Goal: Task Accomplishment & Management: Manage account settings

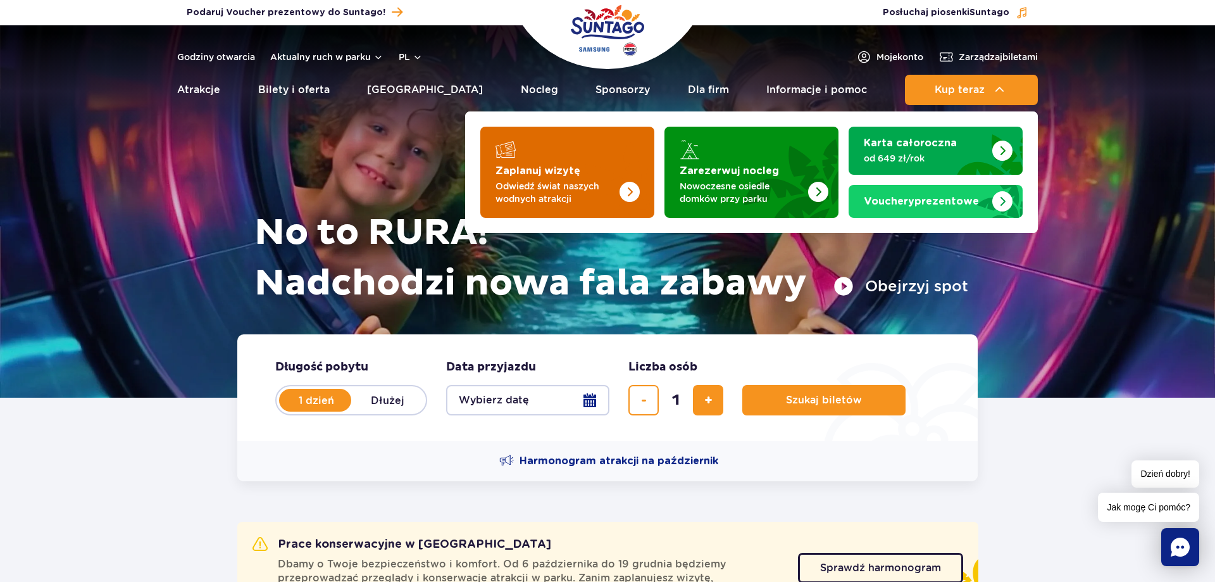
click at [532, 153] on div "Zaplanuj wizytę" at bounding box center [568, 149] width 144 height 20
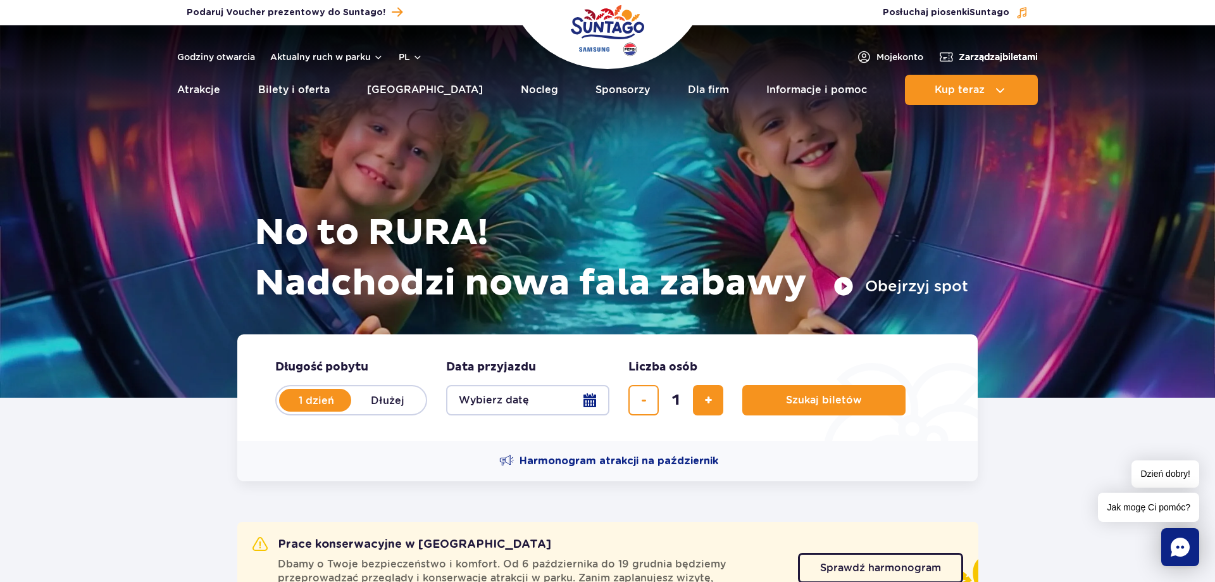
click at [985, 58] on span "Zarządzaj biletami" at bounding box center [998, 57] width 79 height 13
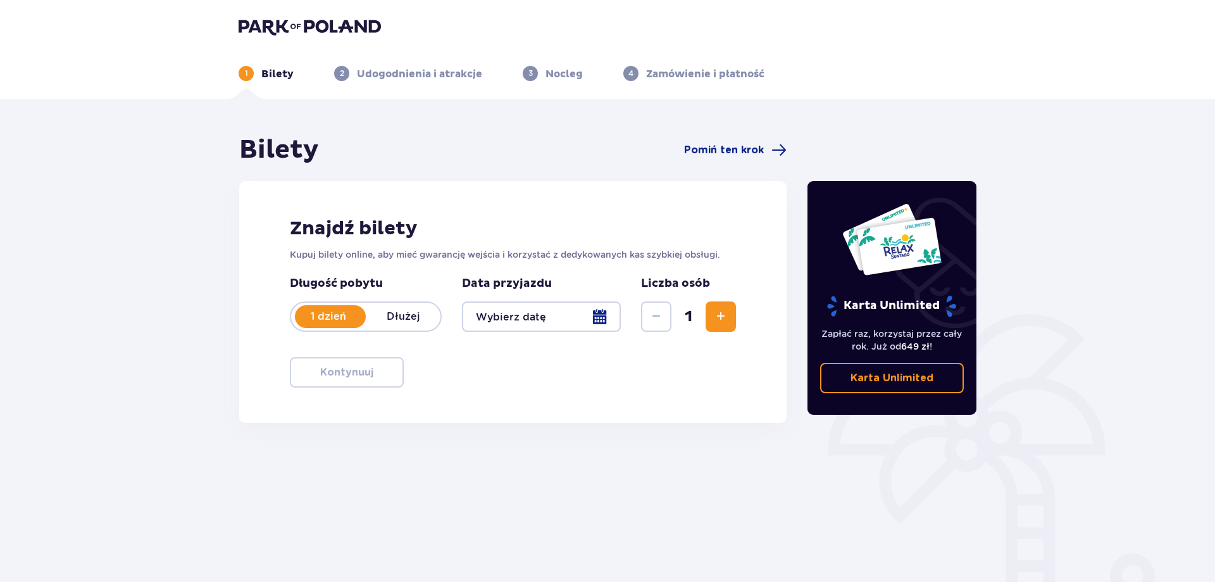
click at [534, 318] on div at bounding box center [541, 316] width 159 height 30
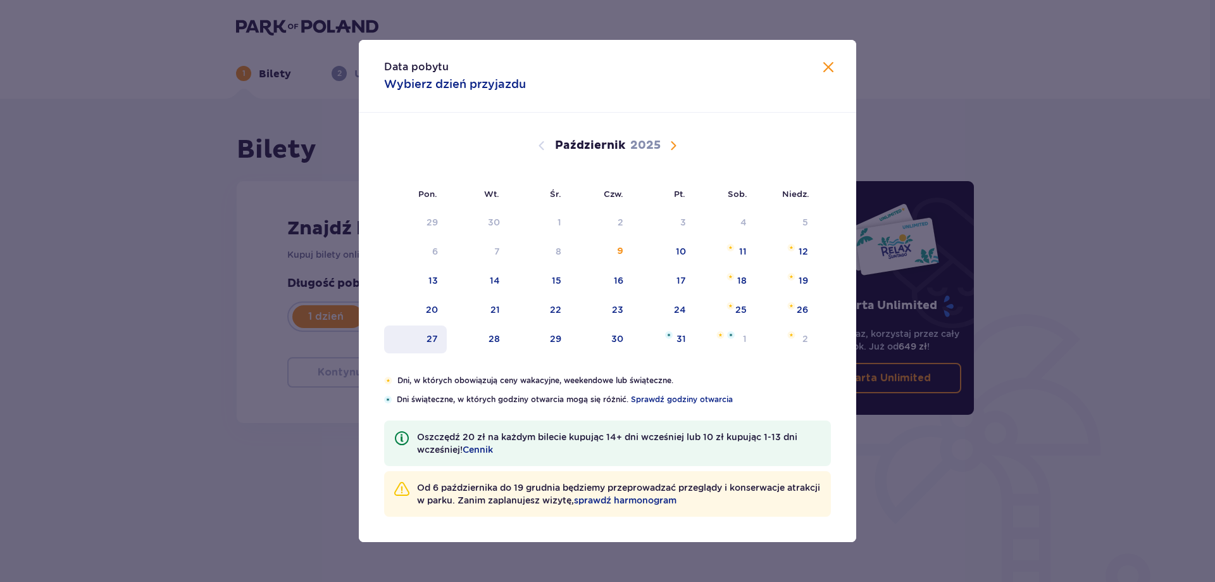
click at [419, 343] on div "27" at bounding box center [415, 339] width 63 height 28
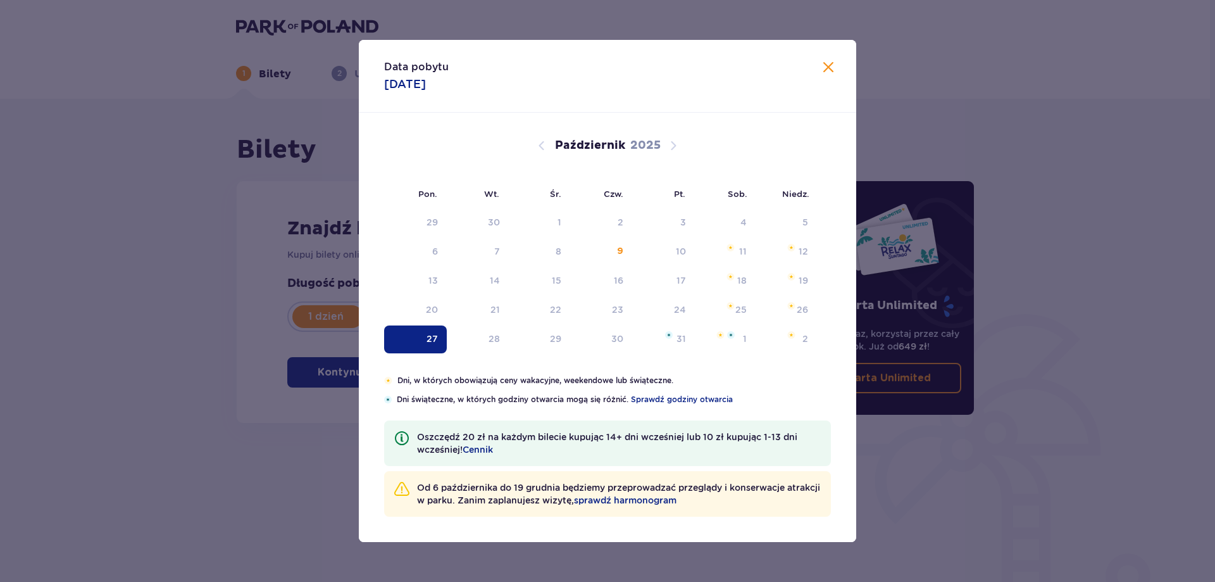
type input "27.10.25"
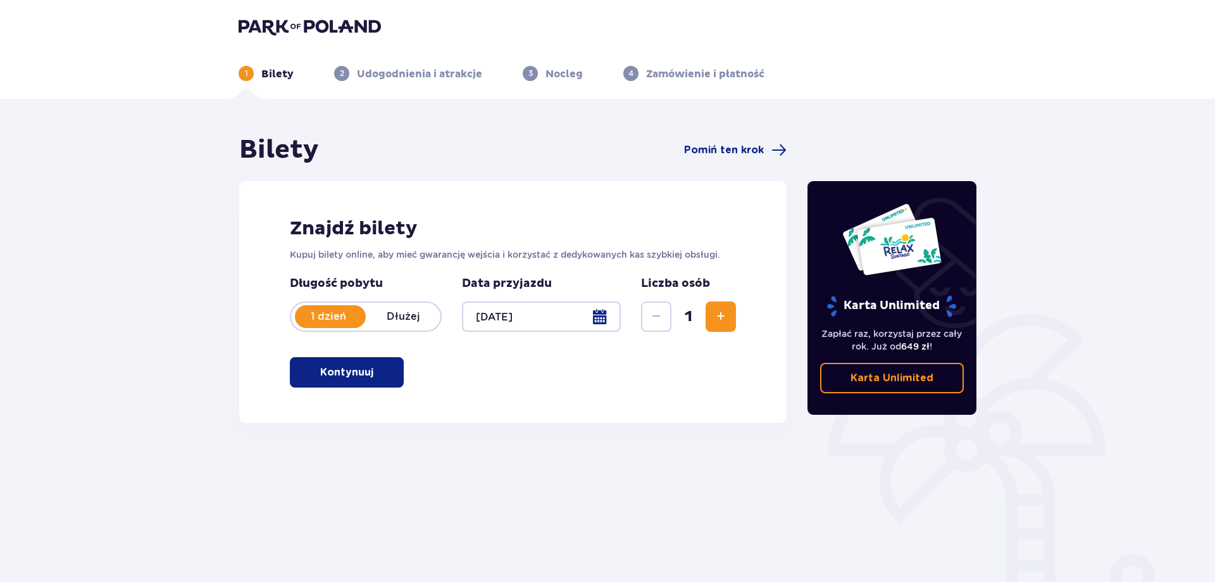
click at [720, 318] on span "Zwiększ" at bounding box center [720, 316] width 15 height 15
click at [358, 372] on p "Kontynuuj" at bounding box center [346, 372] width 53 height 14
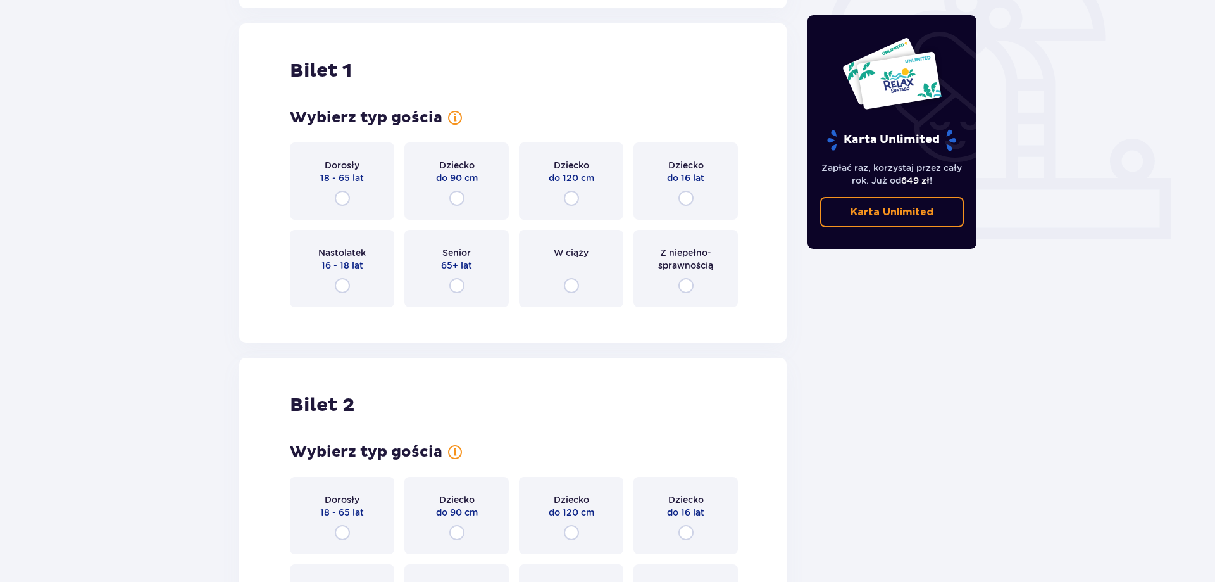
scroll to position [423, 0]
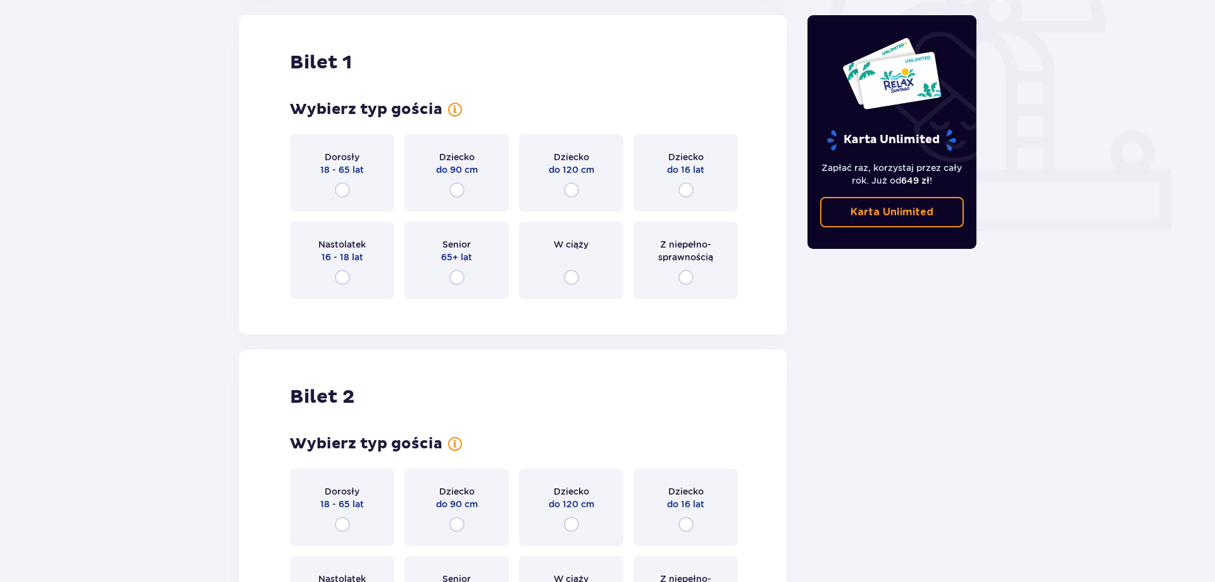
click at [345, 177] on div "Dorosły 18 - 65 lat" at bounding box center [342, 172] width 104 height 77
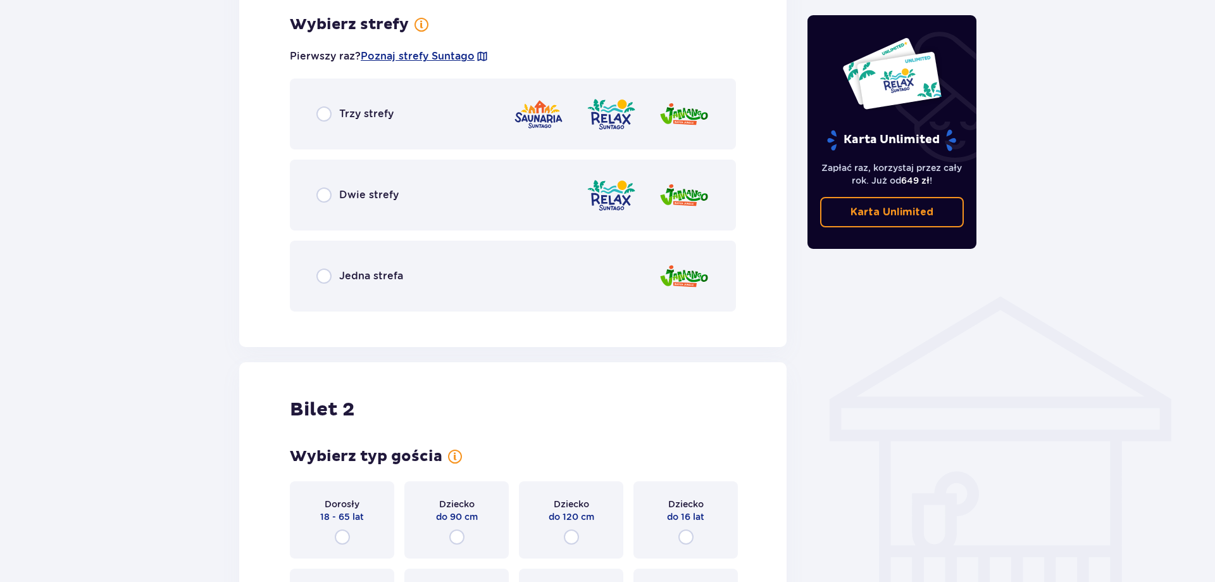
click at [335, 106] on div "Trzy strefy" at bounding box center [513, 113] width 446 height 71
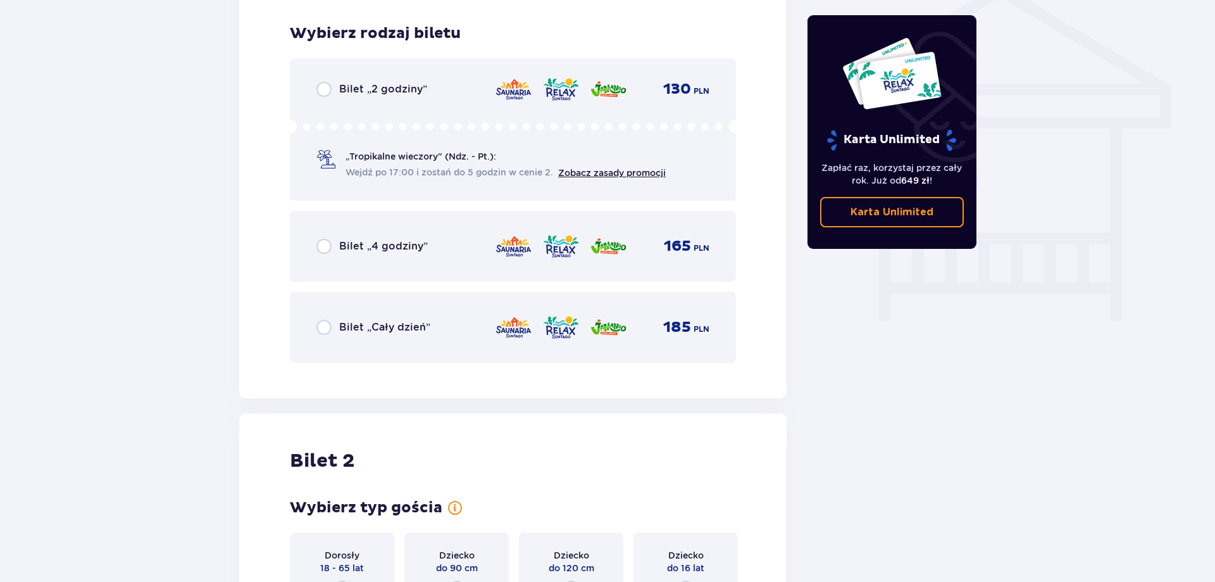
scroll to position [1053, 0]
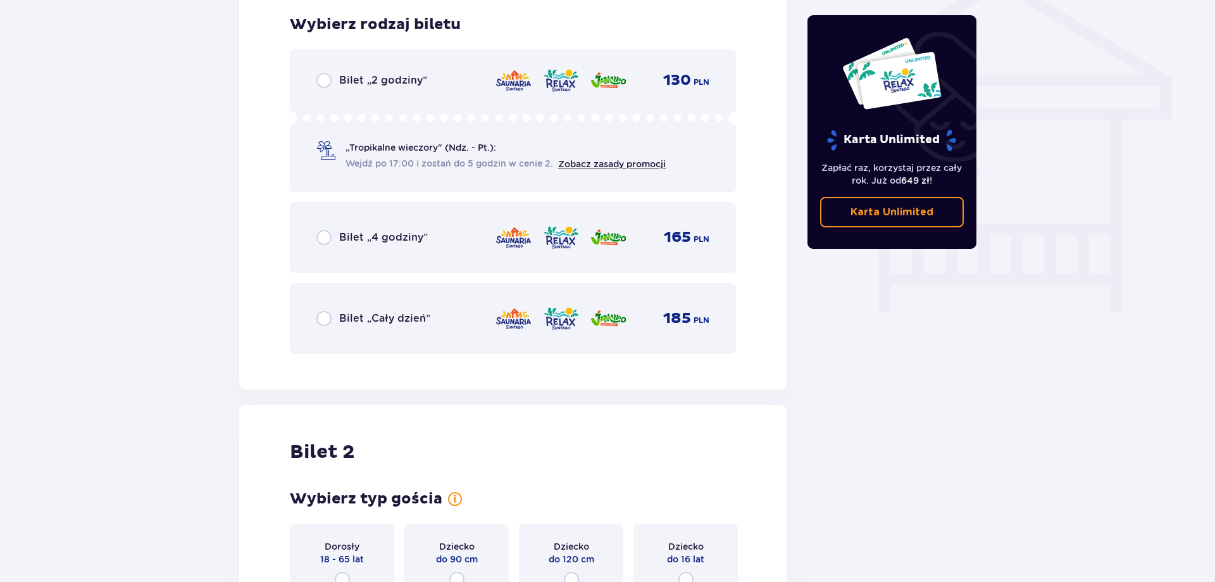
click at [365, 313] on span "Bilet „Cały dzień”" at bounding box center [384, 318] width 91 height 14
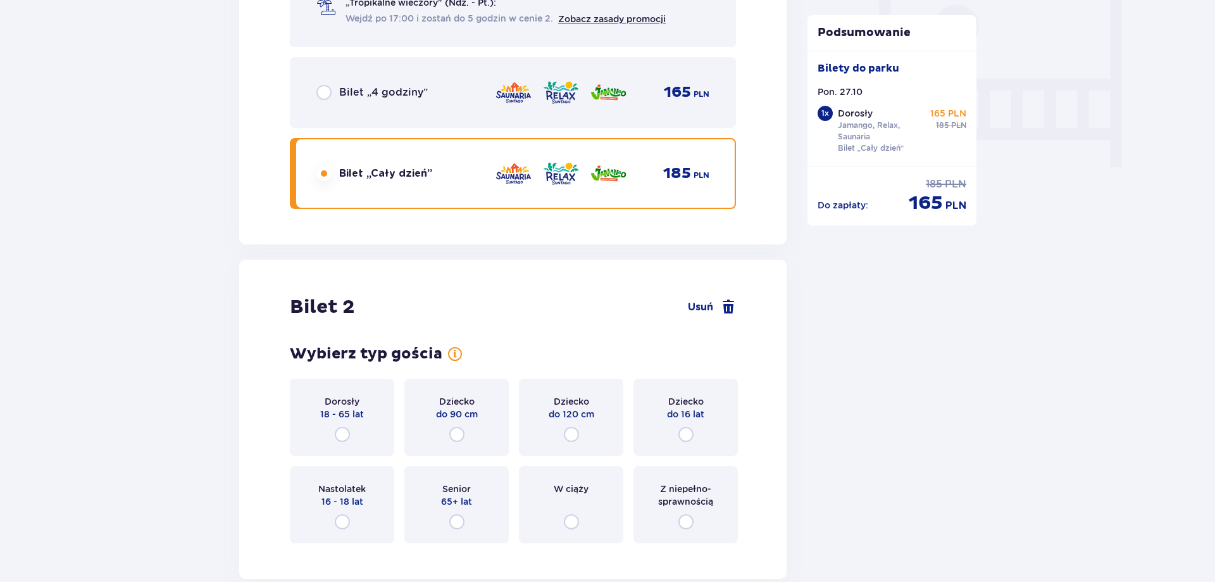
scroll to position [1332, 0]
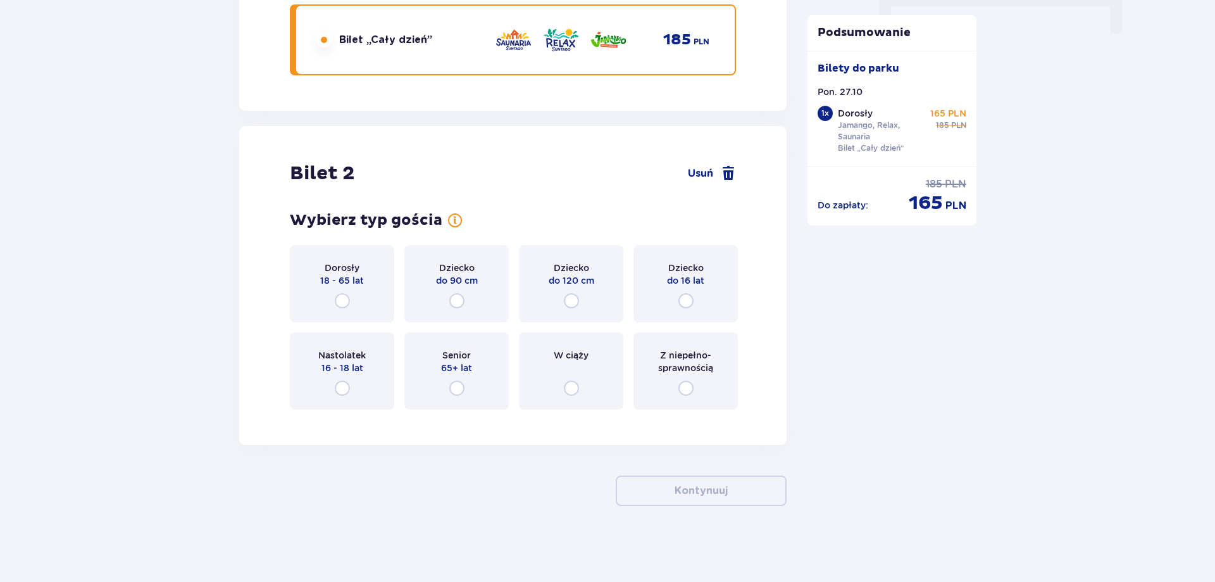
click at [352, 270] on span "Dorosły" at bounding box center [342, 267] width 35 height 13
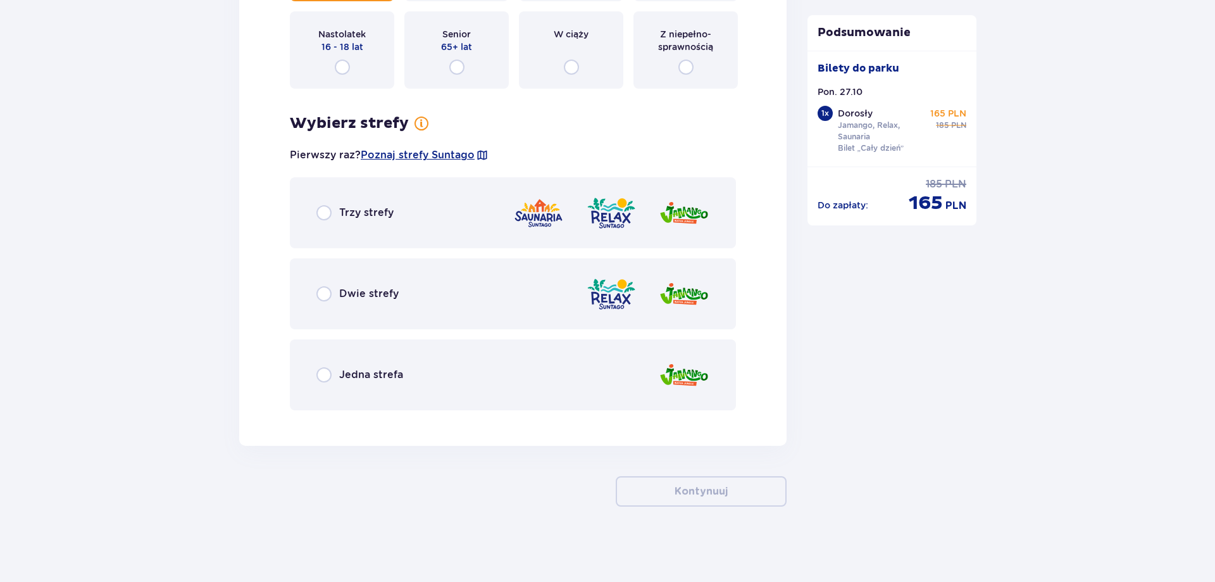
scroll to position [1653, 0]
click at [405, 212] on div "Trzy strefy" at bounding box center [513, 212] width 446 height 71
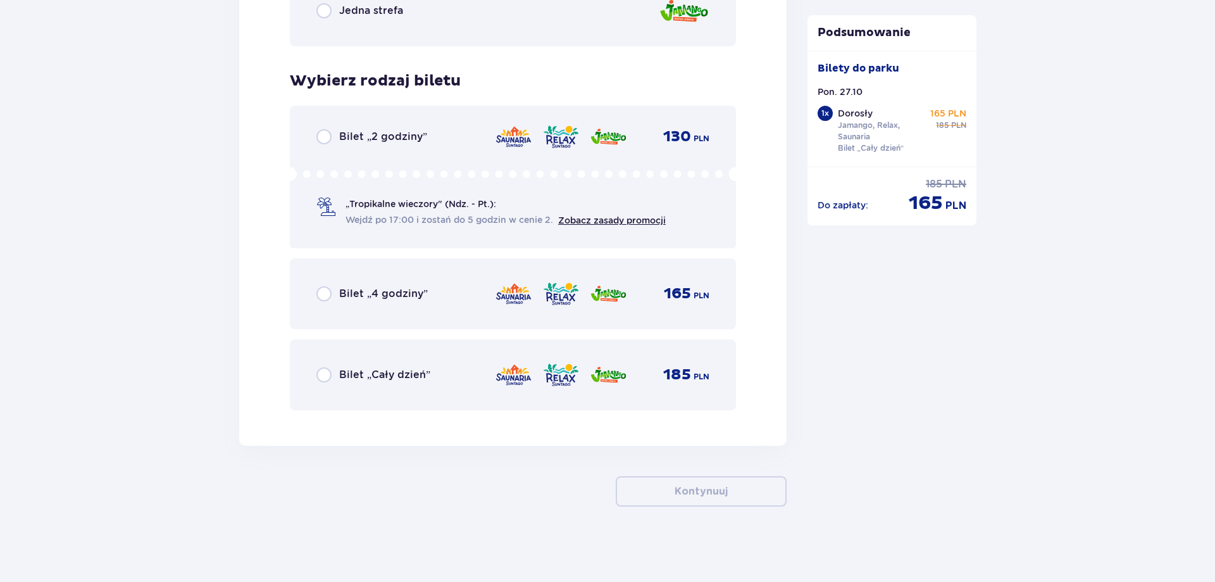
scroll to position [2017, 0]
click at [398, 385] on div "Bilet „Cały dzień” 185 PLN" at bounding box center [512, 374] width 393 height 27
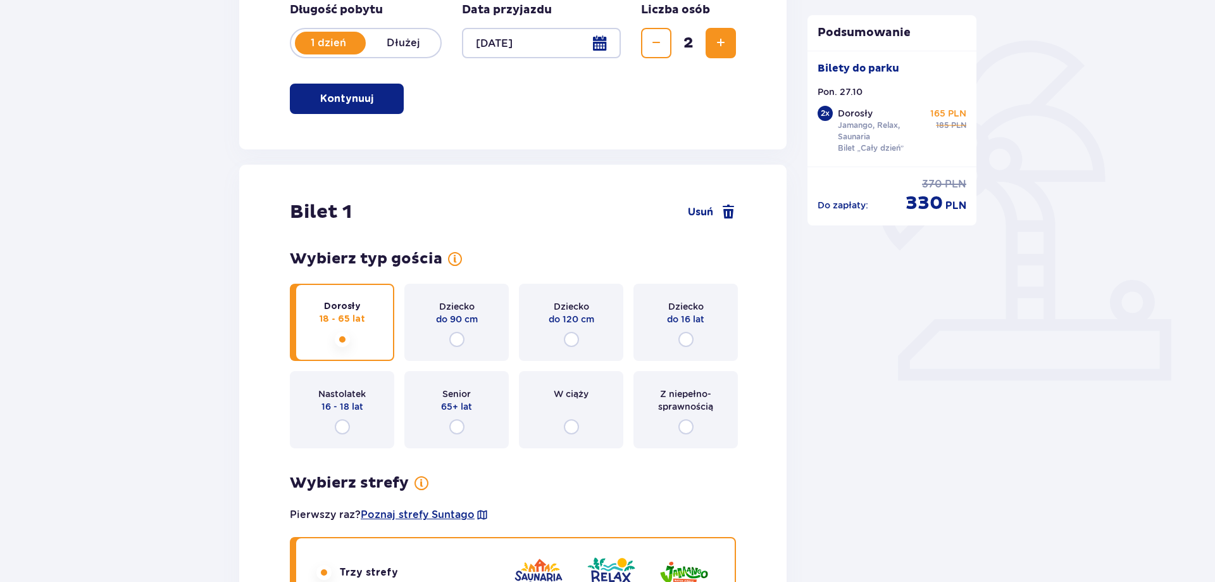
scroll to position [0, 0]
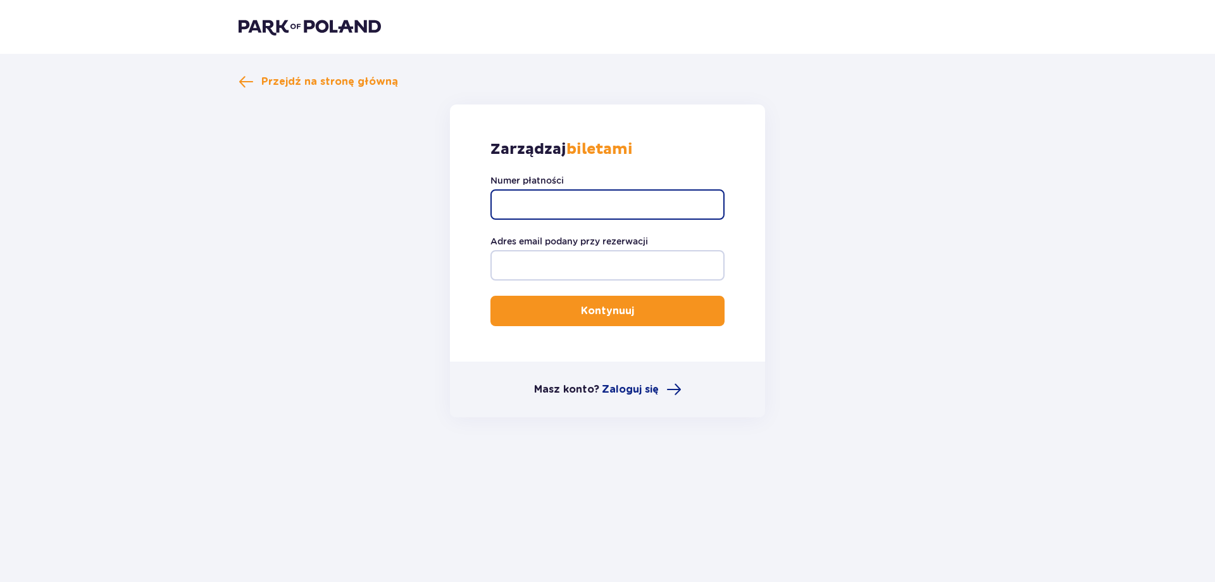
click at [637, 202] on input "Numer płatności" at bounding box center [607, 204] width 234 height 30
type input "[EMAIL_ADDRESS][DOMAIN_NAME]"
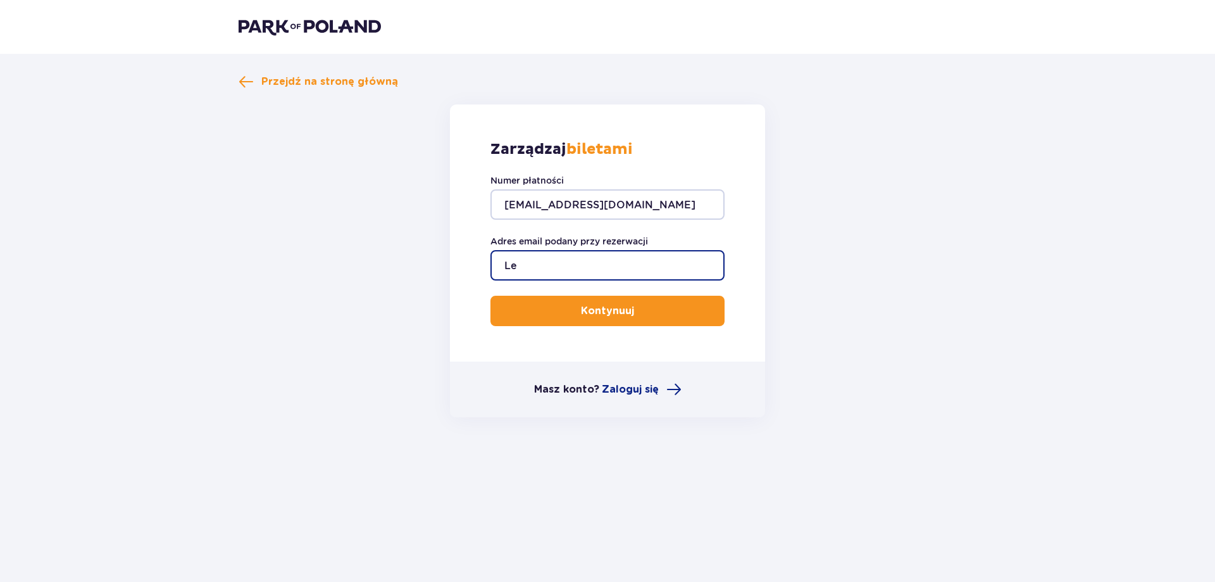
type input "L"
type input "p"
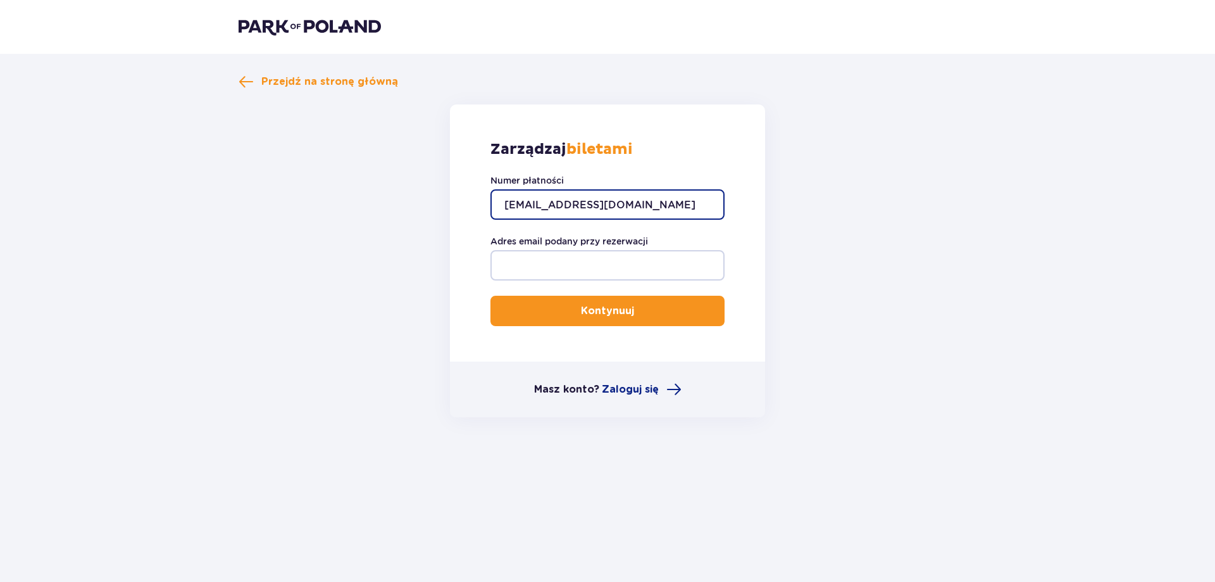
drag, startPoint x: 643, startPoint y: 199, endPoint x: 650, endPoint y: 204, distance: 8.3
click at [649, 204] on input "pldwstudio@gmail.com" at bounding box center [607, 204] width 234 height 30
drag, startPoint x: 666, startPoint y: 205, endPoint x: 474, endPoint y: 209, distance: 192.4
click at [490, 210] on input "pldwstudio@gmail.com" at bounding box center [607, 204] width 234 height 30
click at [647, 390] on span "Zaloguj się" at bounding box center [630, 389] width 57 height 14
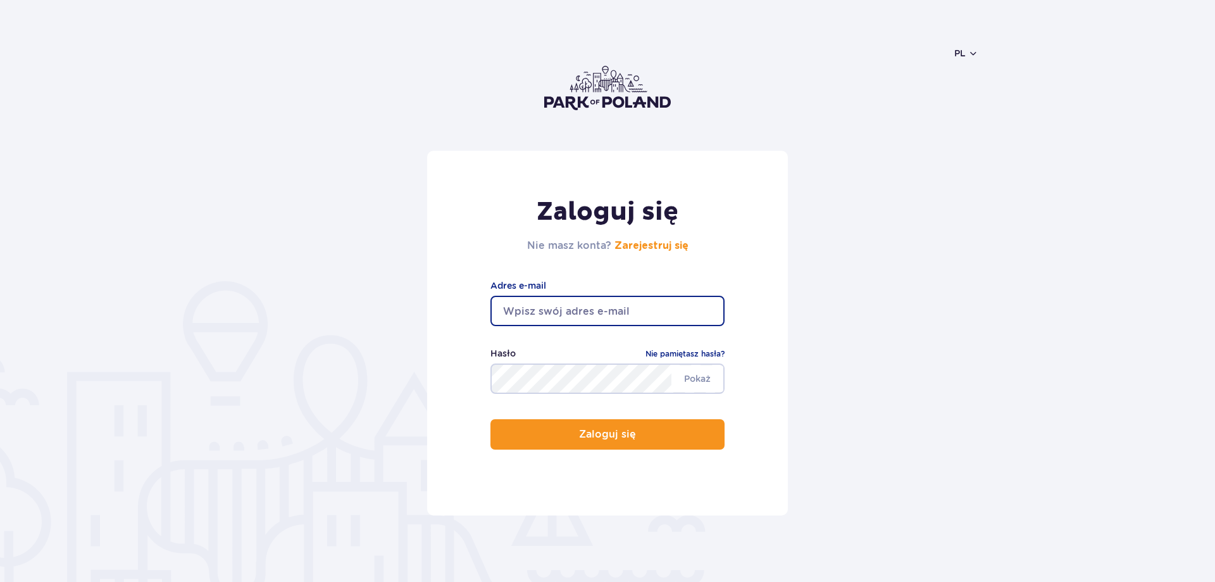
click at [616, 311] on input "email" at bounding box center [607, 311] width 234 height 30
type input "[EMAIL_ADDRESS][DOMAIN_NAME]"
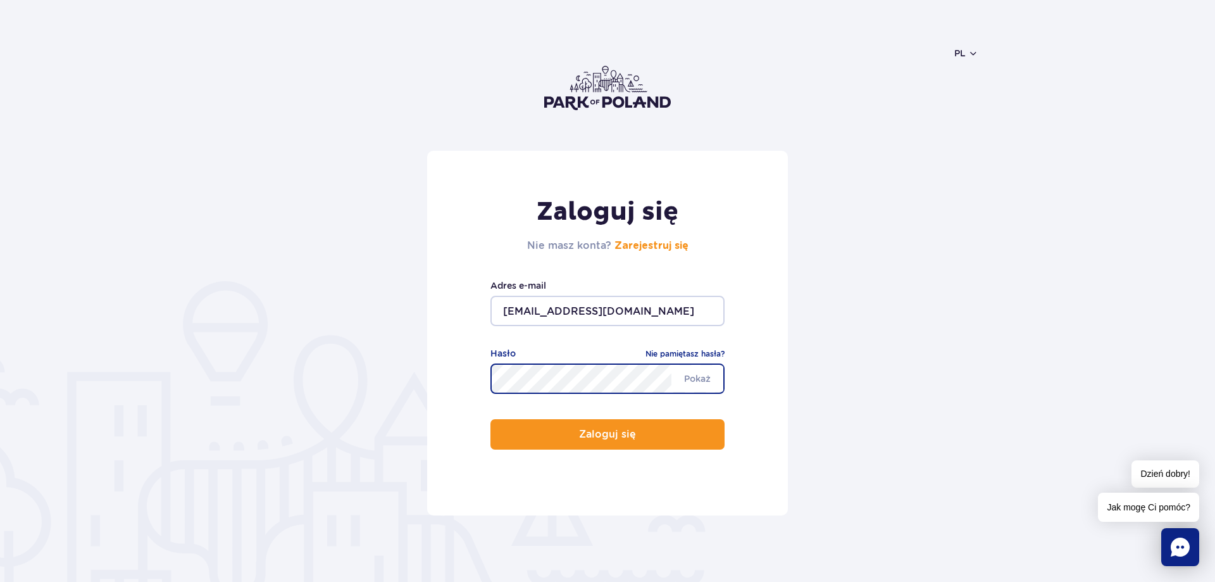
click at [490, 419] on button "Zaloguj się" at bounding box center [607, 434] width 234 height 30
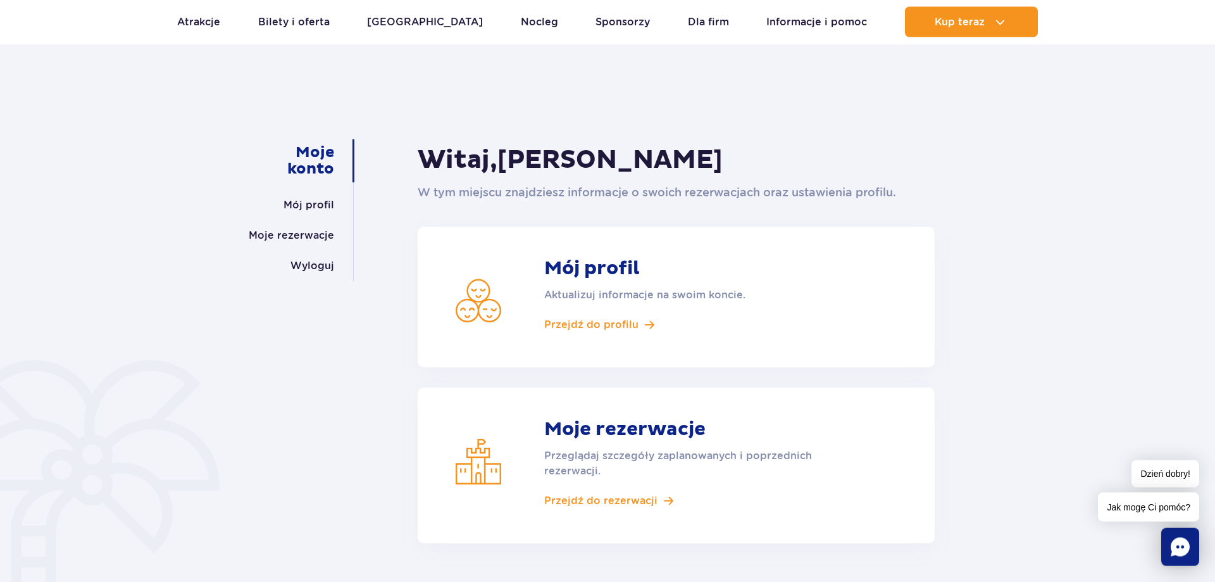
scroll to position [65, 0]
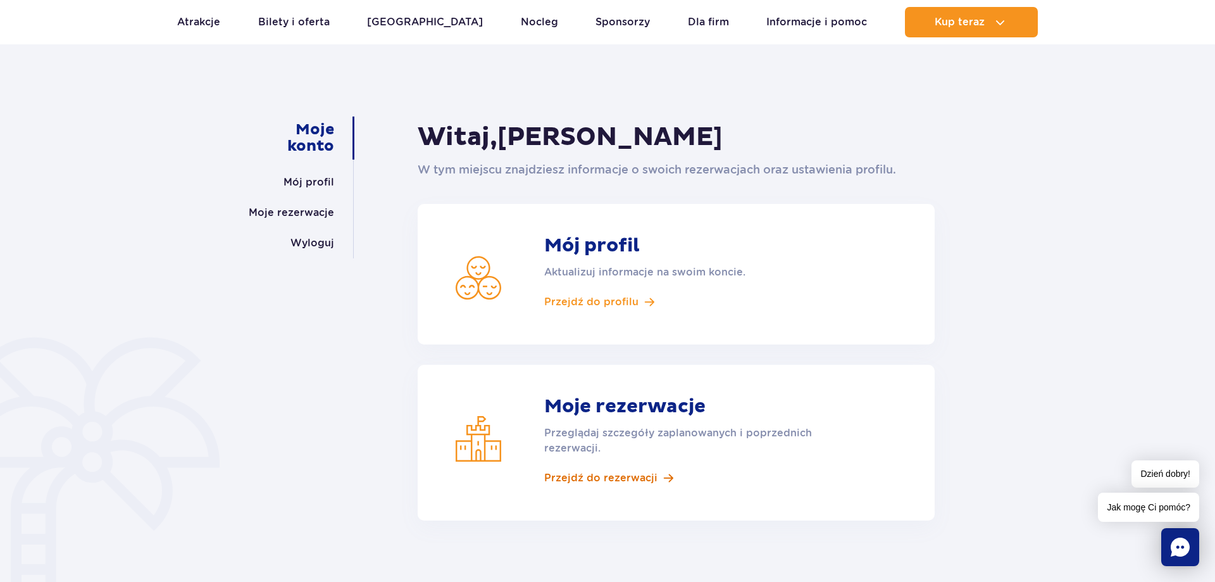
click at [585, 471] on span "Przejdź do rezerwacji" at bounding box center [600, 478] width 113 height 14
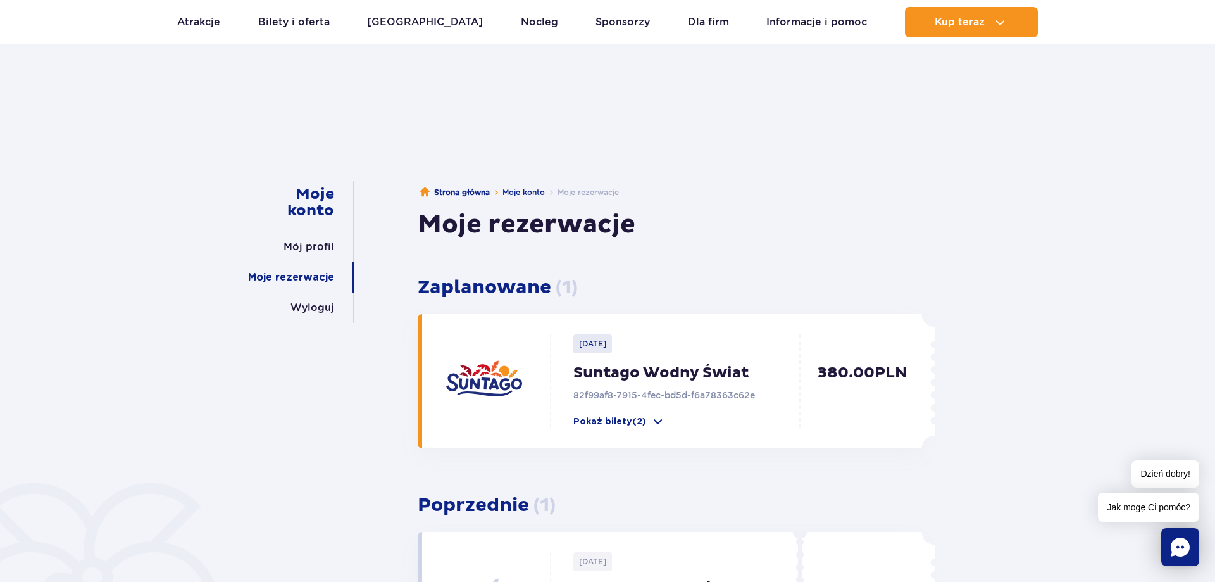
scroll to position [65, 0]
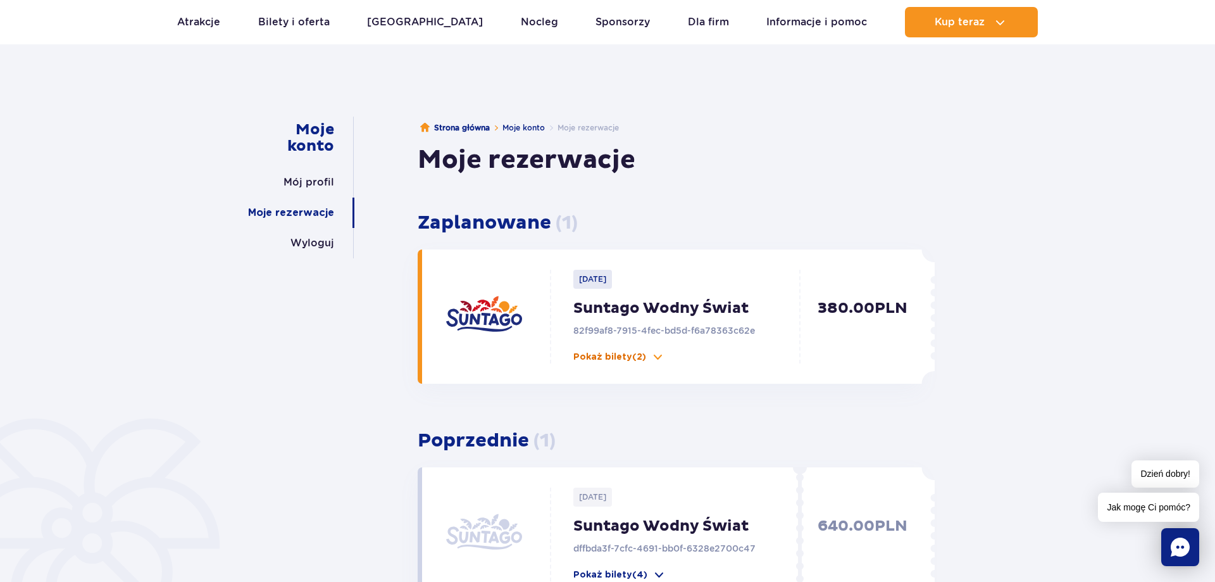
click at [601, 353] on p "Pokaż bilety (2)" at bounding box center [609, 357] width 73 height 13
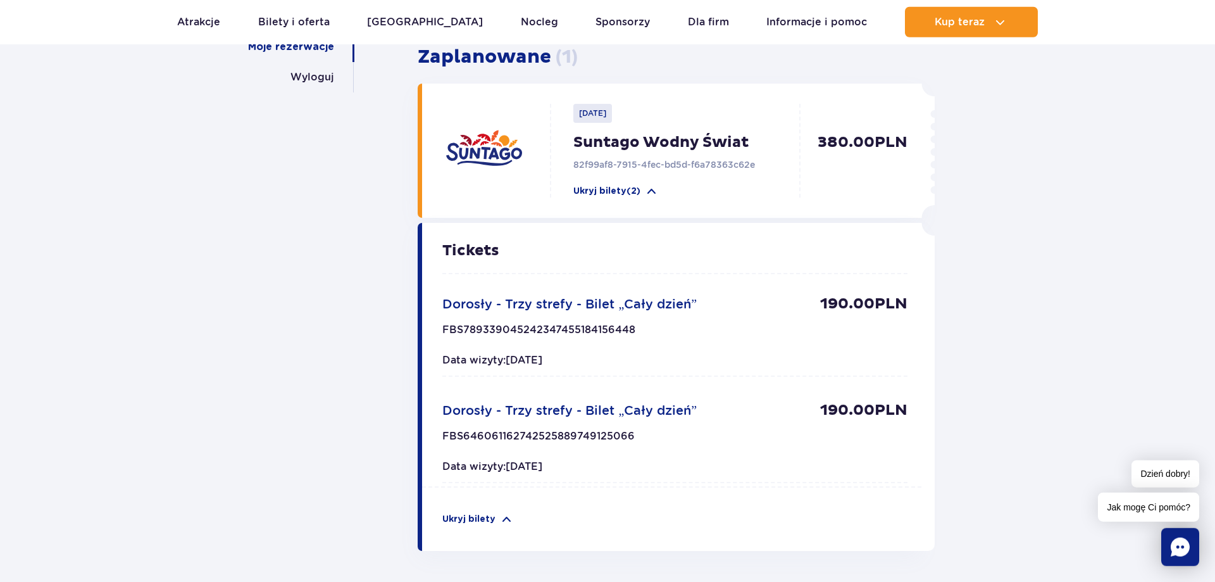
scroll to position [258, 0]
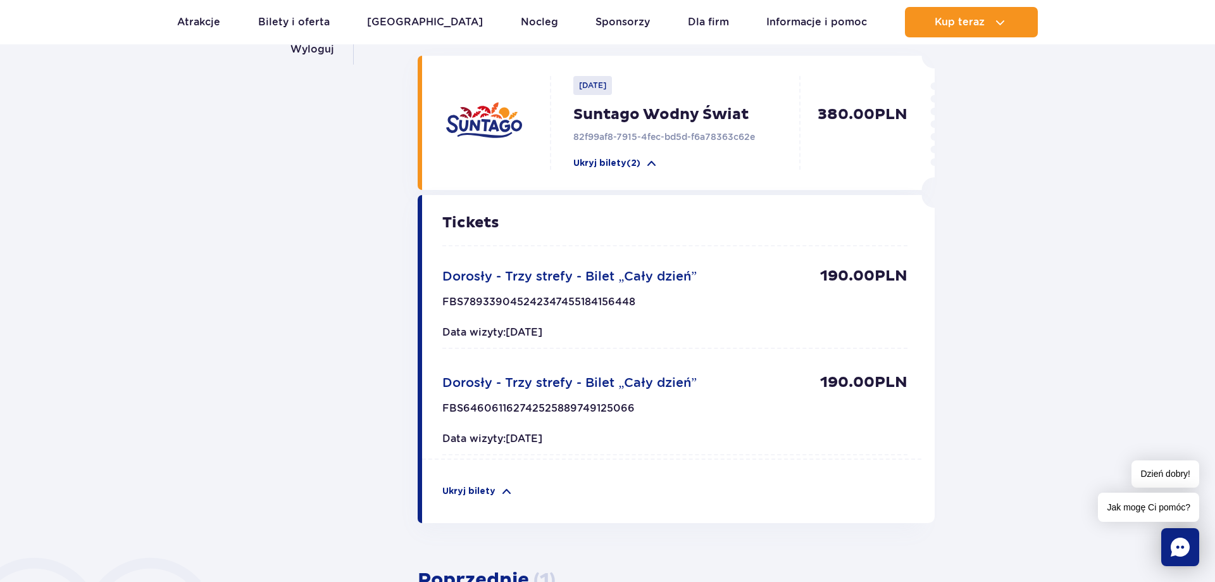
click at [627, 275] on span "Dorosły - Trzy strefy - Bilet „Cały dzień”" at bounding box center [569, 275] width 254 height 15
drag, startPoint x: 822, startPoint y: 274, endPoint x: 855, endPoint y: 275, distance: 32.9
click at [855, 275] on p "190.00 PLN" at bounding box center [863, 275] width 87 height 19
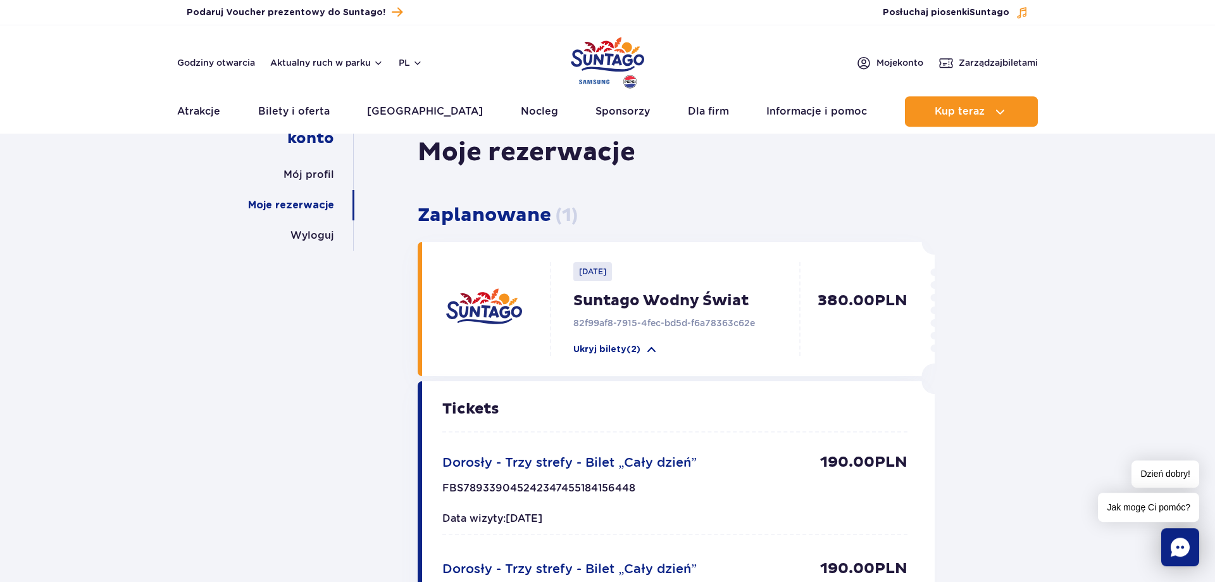
scroll to position [0, 0]
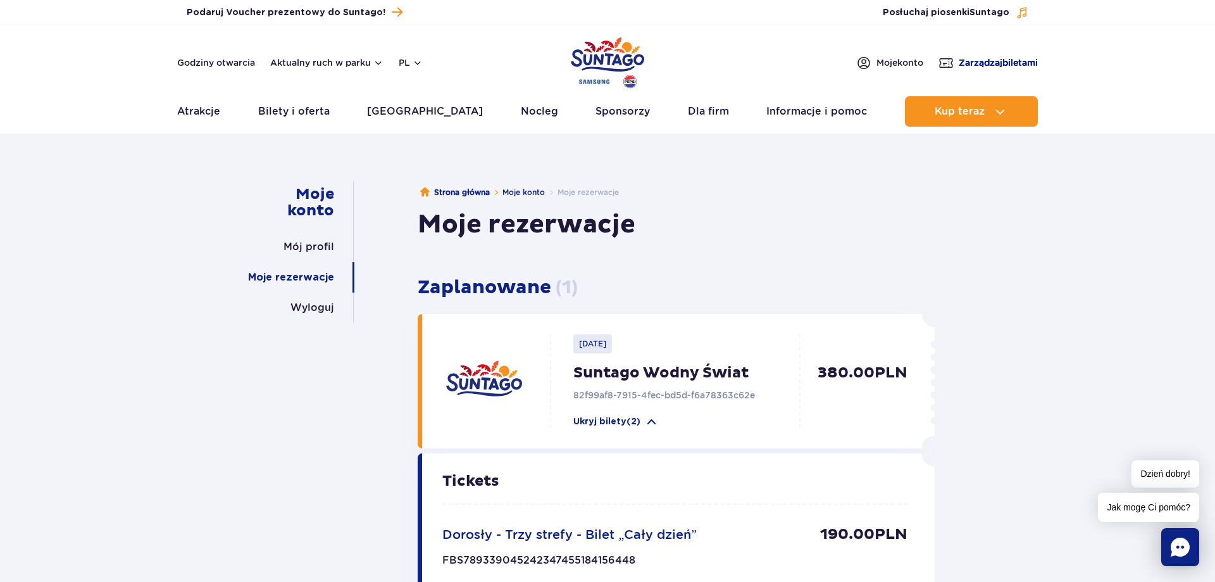
click at [985, 61] on span "Zarządzaj biletami" at bounding box center [998, 62] width 79 height 13
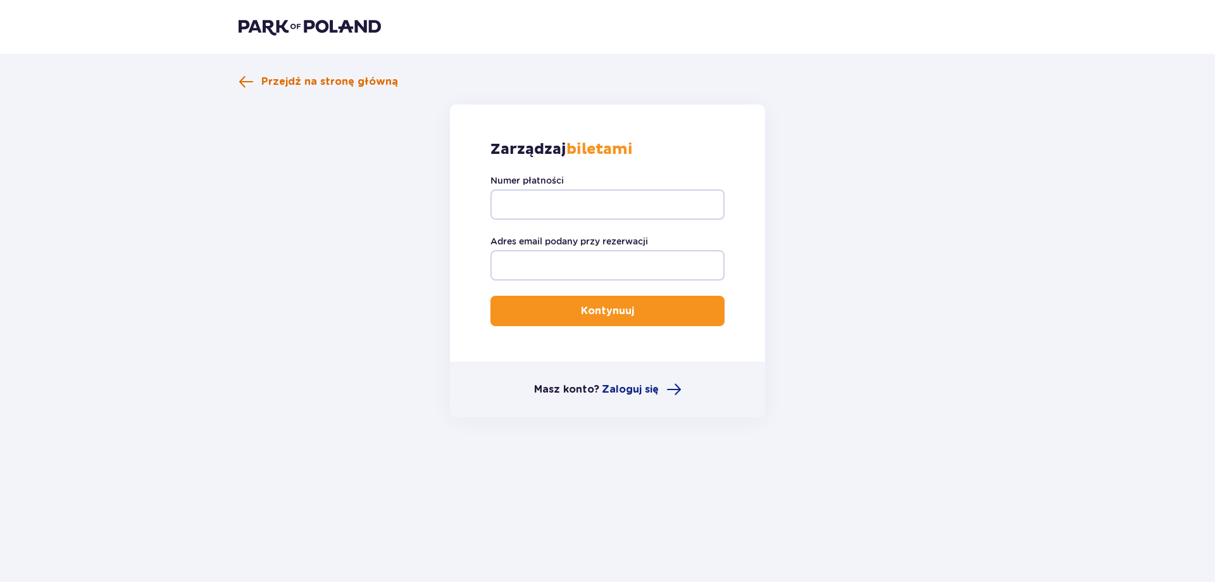
click at [326, 84] on span "Przejdź na stronę główną" at bounding box center [329, 82] width 137 height 14
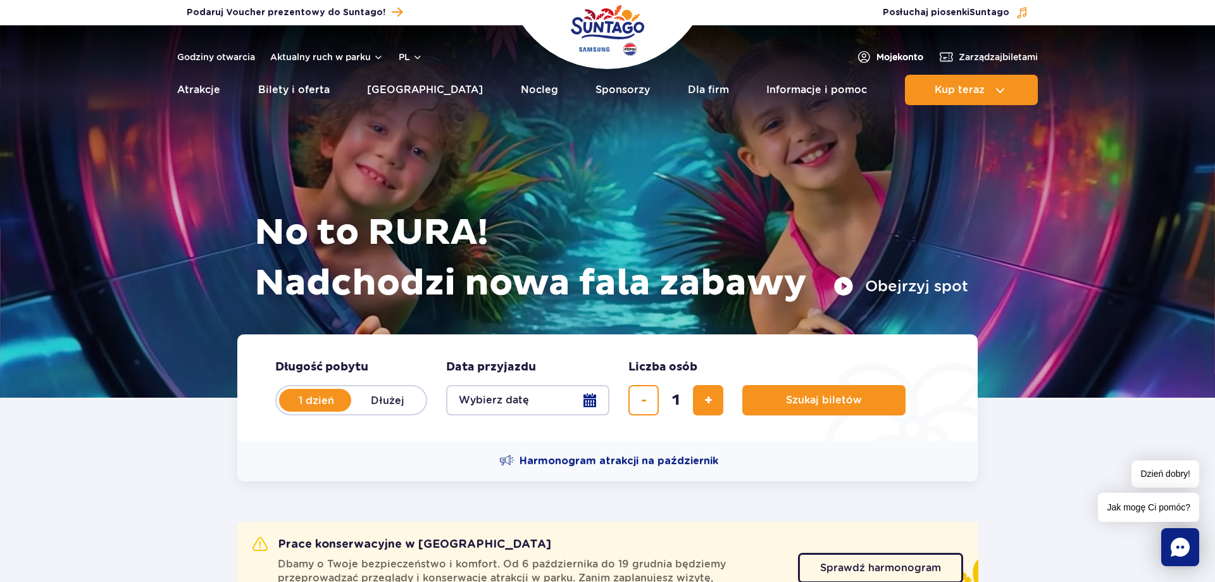
click at [899, 58] on span "Moje konto" at bounding box center [900, 57] width 47 height 13
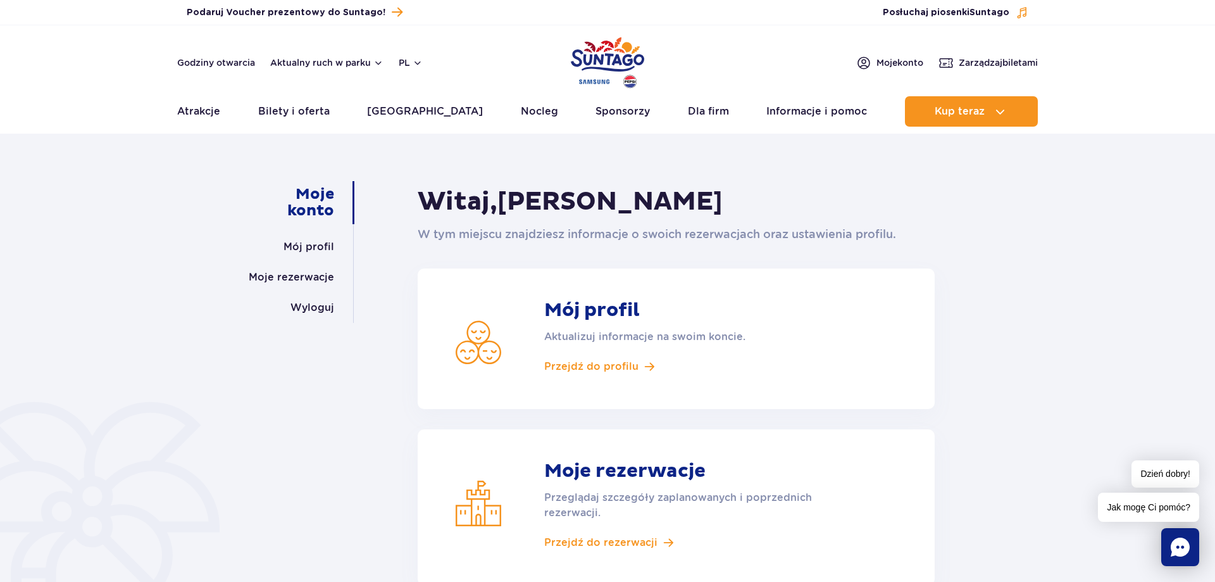
drag, startPoint x: 593, startPoint y: 539, endPoint x: 595, endPoint y: 515, distance: 24.1
click at [592, 539] on span "Przejdź do rezerwacji" at bounding box center [600, 542] width 113 height 14
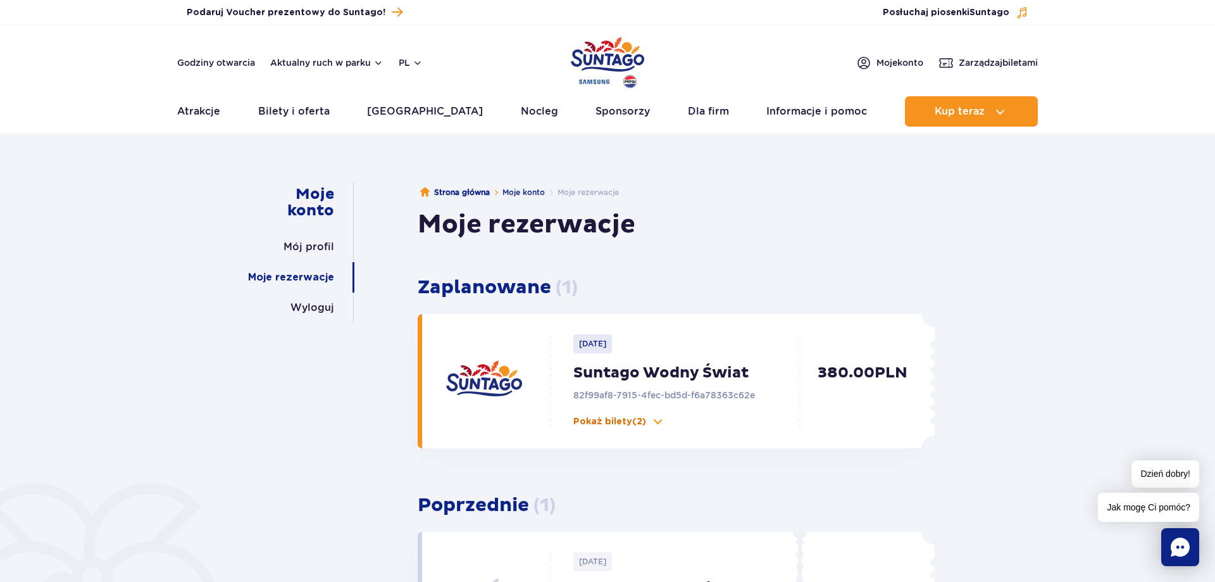
click at [625, 423] on p "Pokaż bilety (2)" at bounding box center [609, 421] width 73 height 13
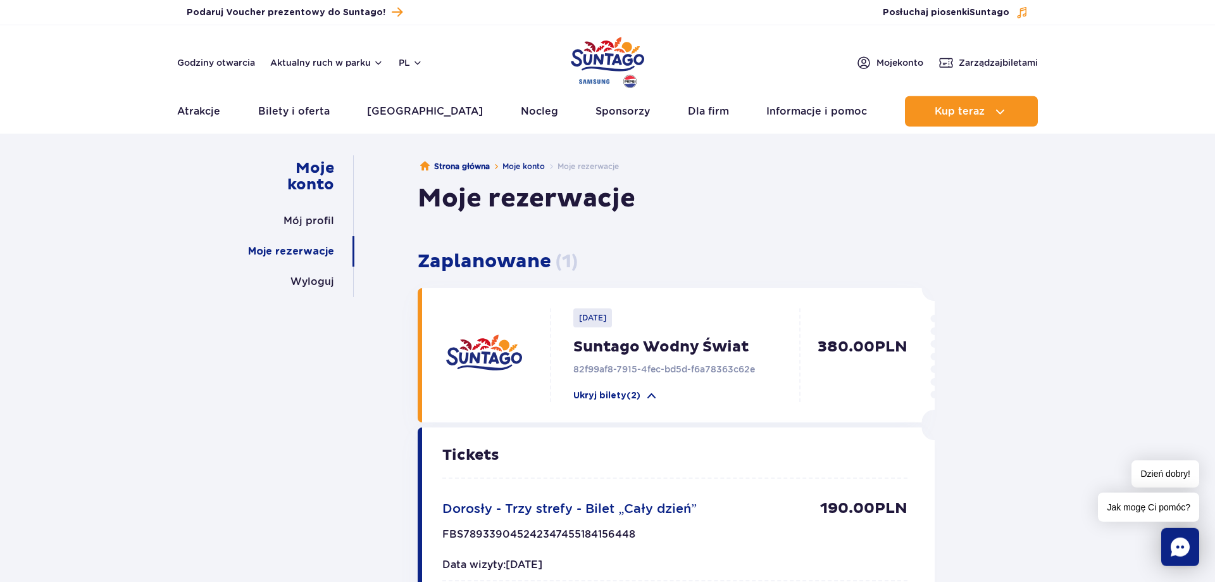
scroll to position [194, 0]
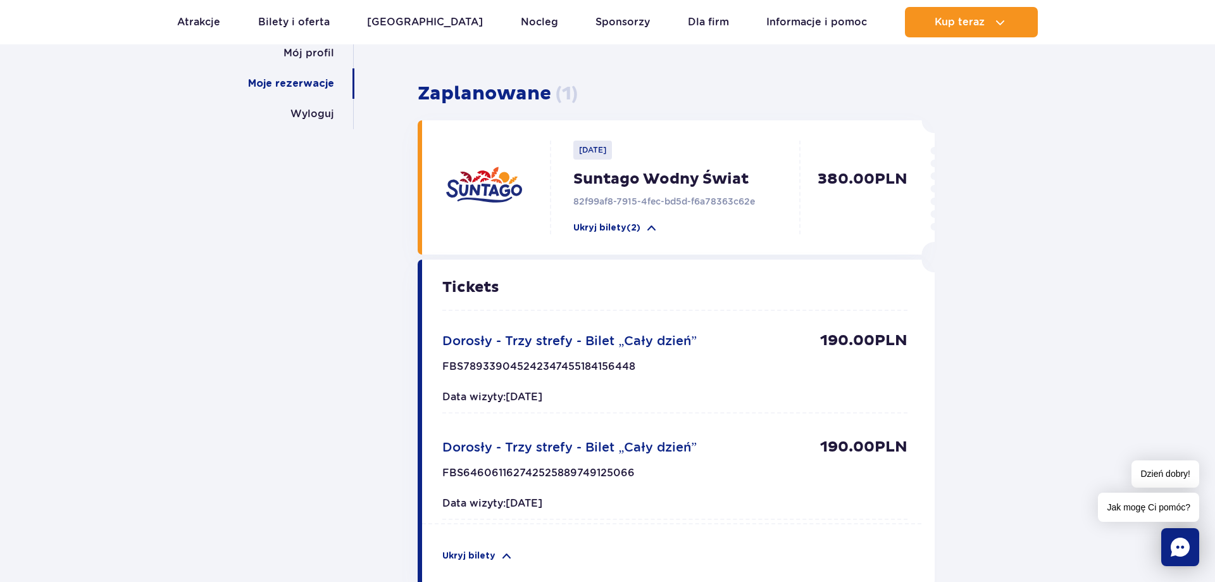
click at [556, 337] on span "Dorosły - Trzy strefy - Bilet „Cały dzień”" at bounding box center [569, 340] width 254 height 15
click at [754, 330] on div "Tickets Dorosły - Trzy strefy - Bilet „Cały dzień” 190.00 PLN FBS78933904524234…" at bounding box center [674, 402] width 465 height 244
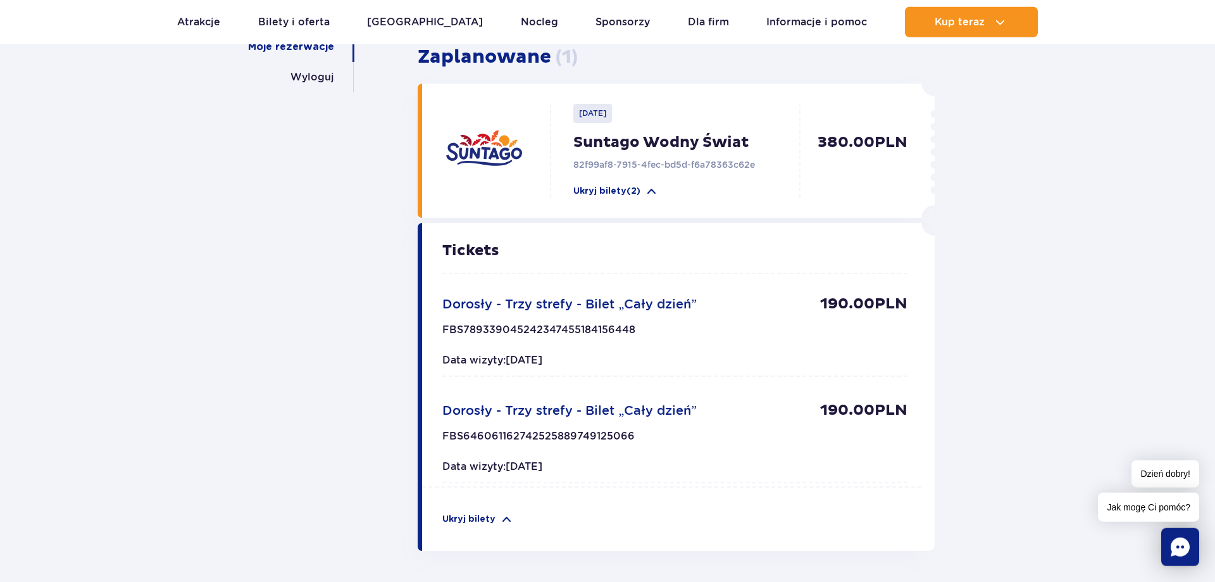
scroll to position [258, 0]
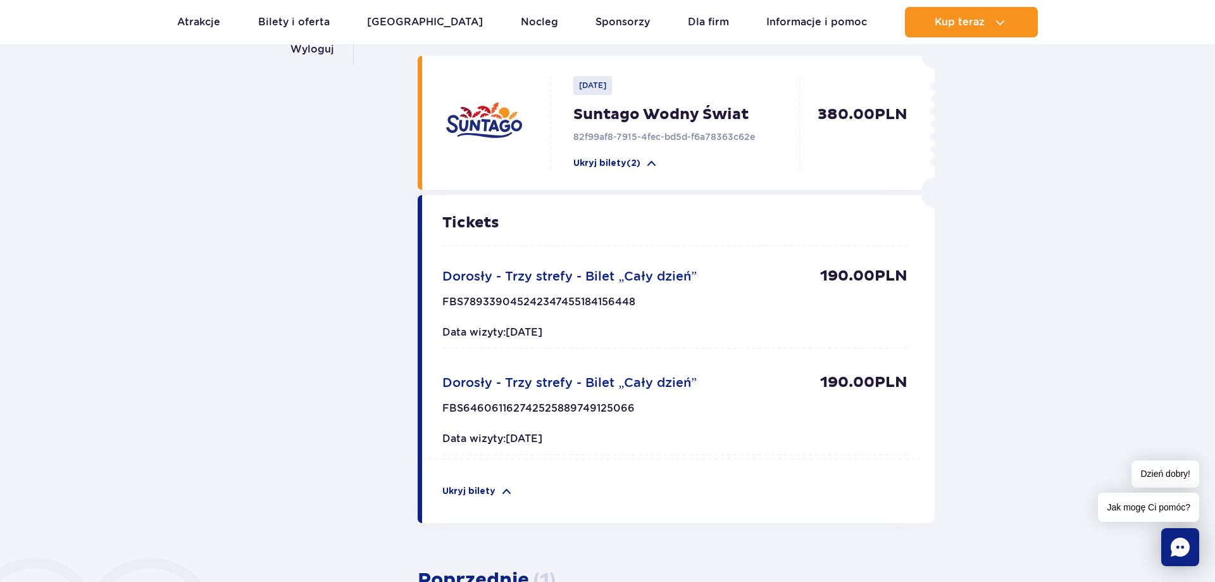
click at [478, 300] on p "FBS789339045242347455184156448" at bounding box center [538, 306] width 193 height 20
click at [478, 301] on p "FBS789339045242347455184156448" at bounding box center [538, 306] width 193 height 20
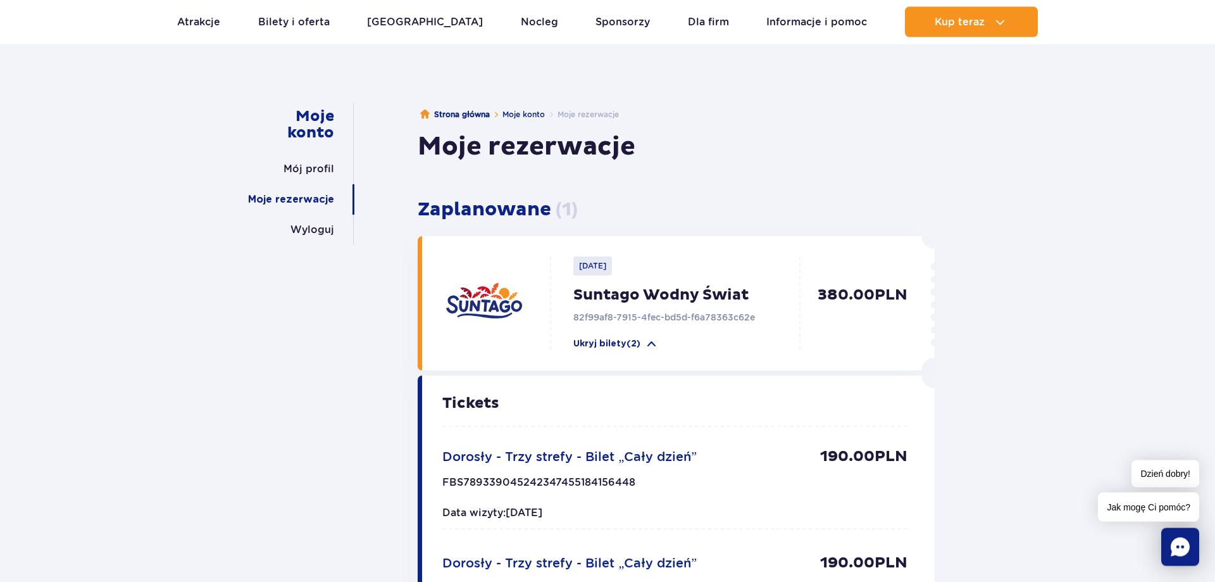
scroll to position [0, 0]
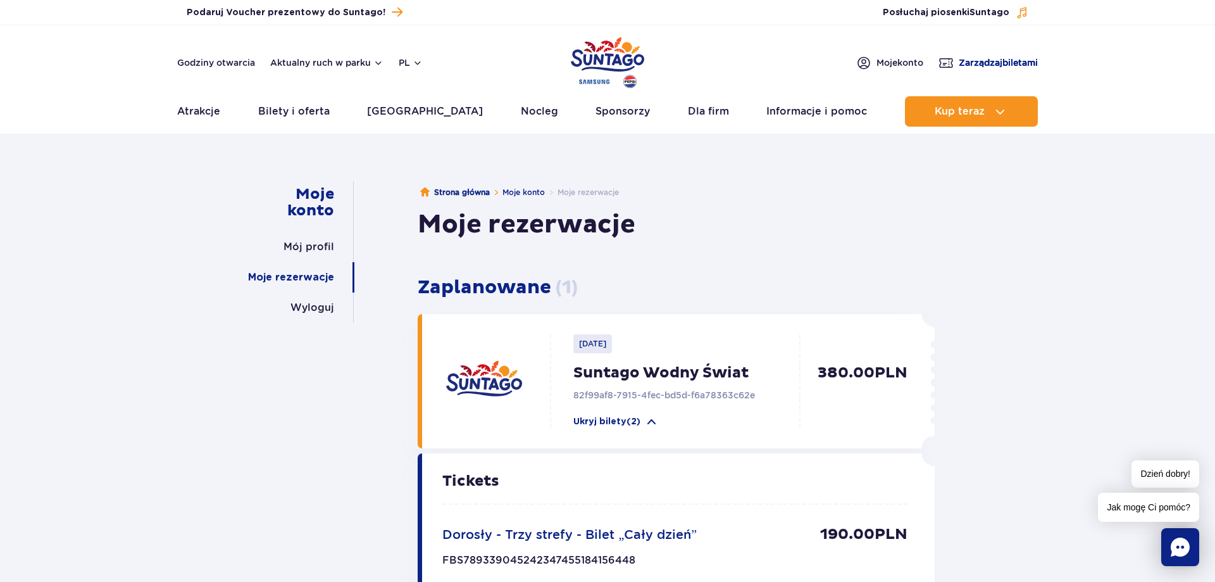
click at [959, 59] on span "Zarządzaj biletami" at bounding box center [998, 62] width 79 height 13
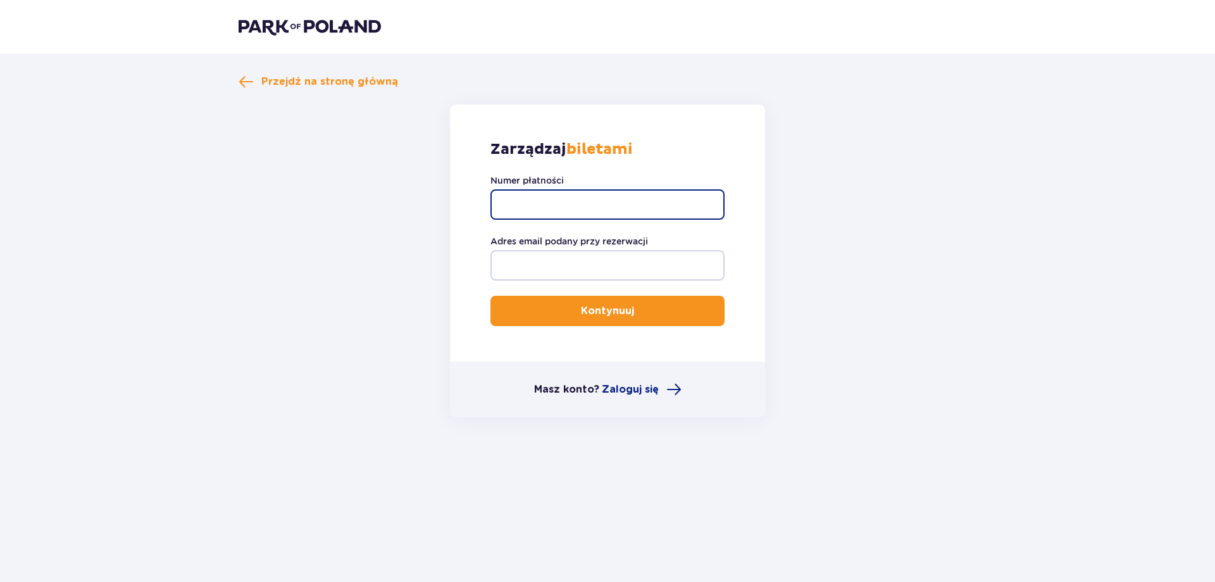
click at [609, 203] on input "Numer płatności" at bounding box center [607, 204] width 234 height 30
paste input "FBS789339045242347455184156448"
type input "FBS789339045242347455184156448"
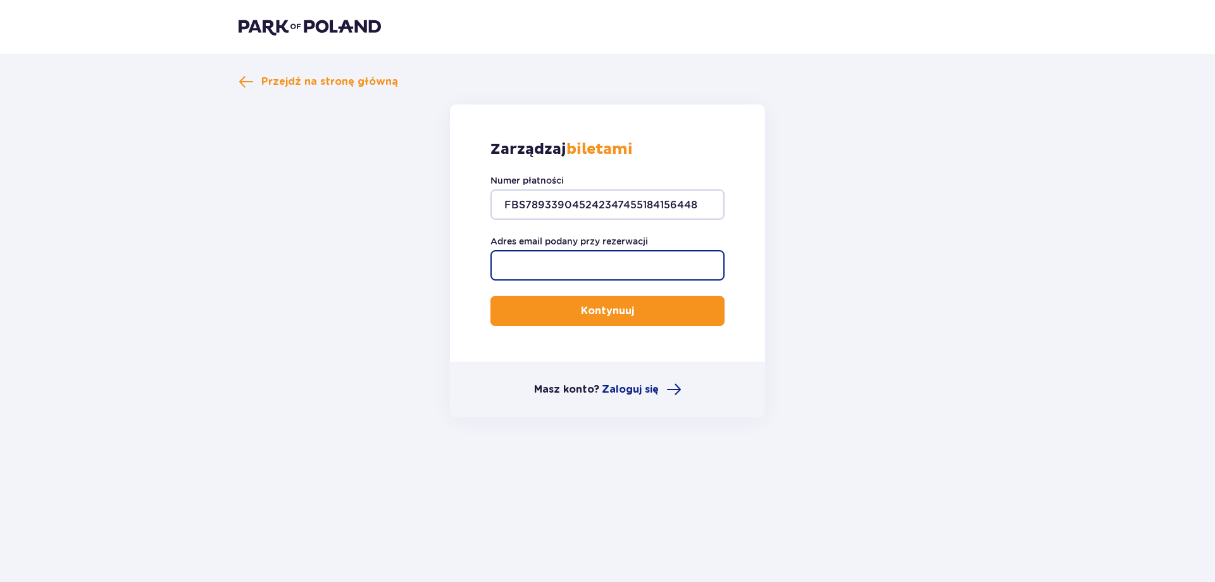
click at [588, 266] on input "Adres email podany przy rezerwacji" at bounding box center [607, 265] width 234 height 30
type input "[EMAIL_ADDRESS][DOMAIN_NAME]"
click at [490, 296] on button "Kontynuuj" at bounding box center [607, 311] width 234 height 30
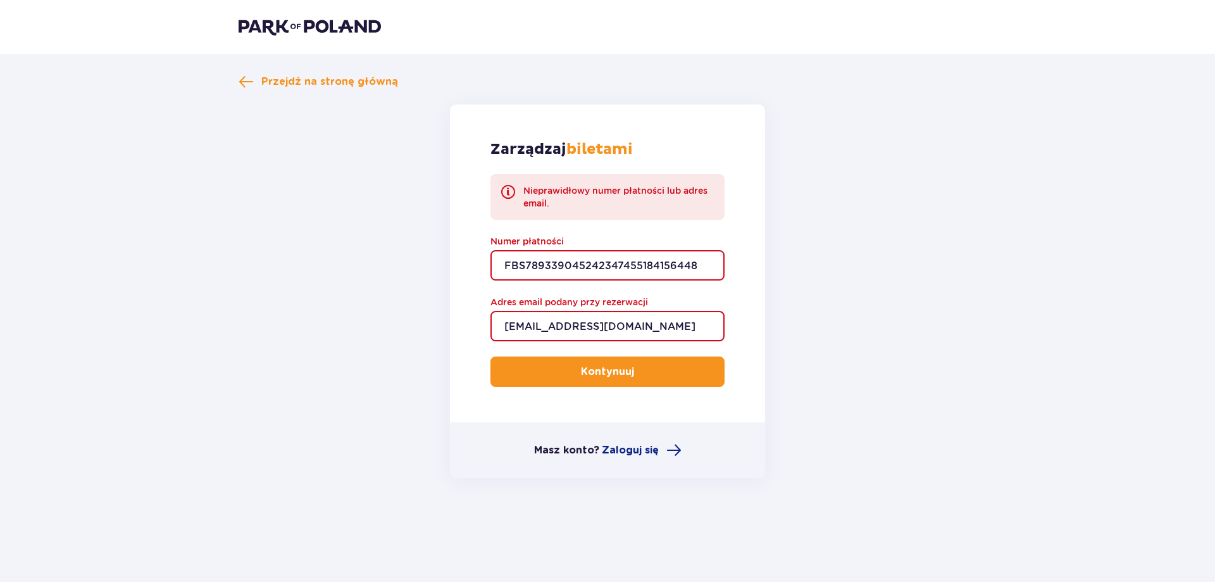
drag, startPoint x: 608, startPoint y: 249, endPoint x: 613, endPoint y: 263, distance: 14.6
click at [613, 263] on div "Numer płatności FBS789339045242347455184156448" at bounding box center [607, 258] width 234 height 46
click at [616, 270] on input "FBS789339045242347455184156448" at bounding box center [607, 265] width 234 height 30
click at [254, 78] on span "Przejdź na stronę główną" at bounding box center [318, 81] width 159 height 15
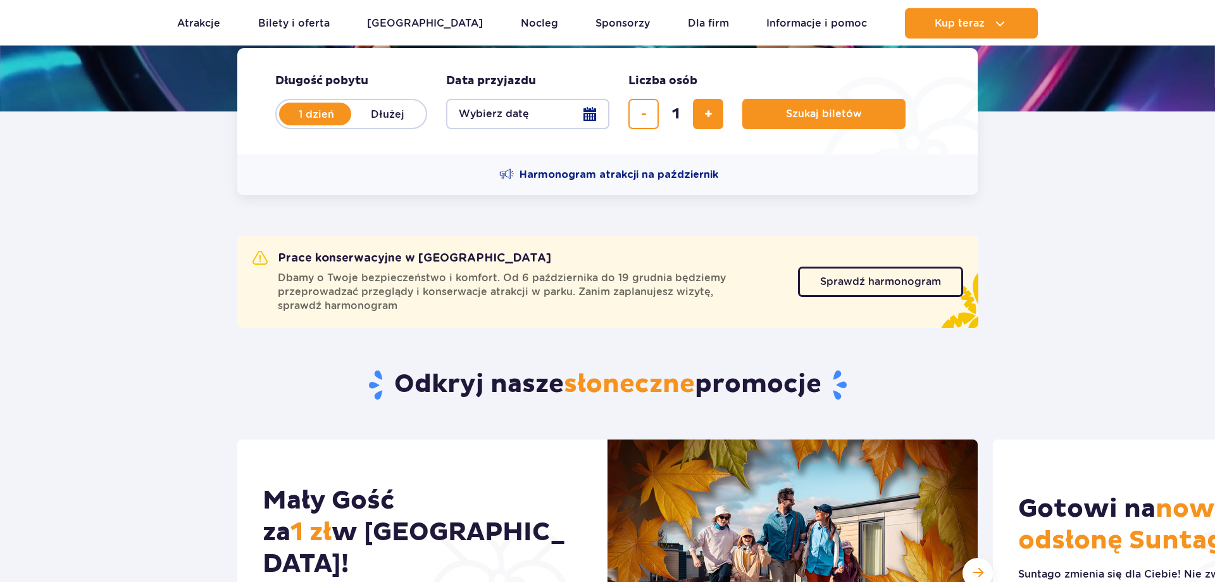
scroll to position [452, 0]
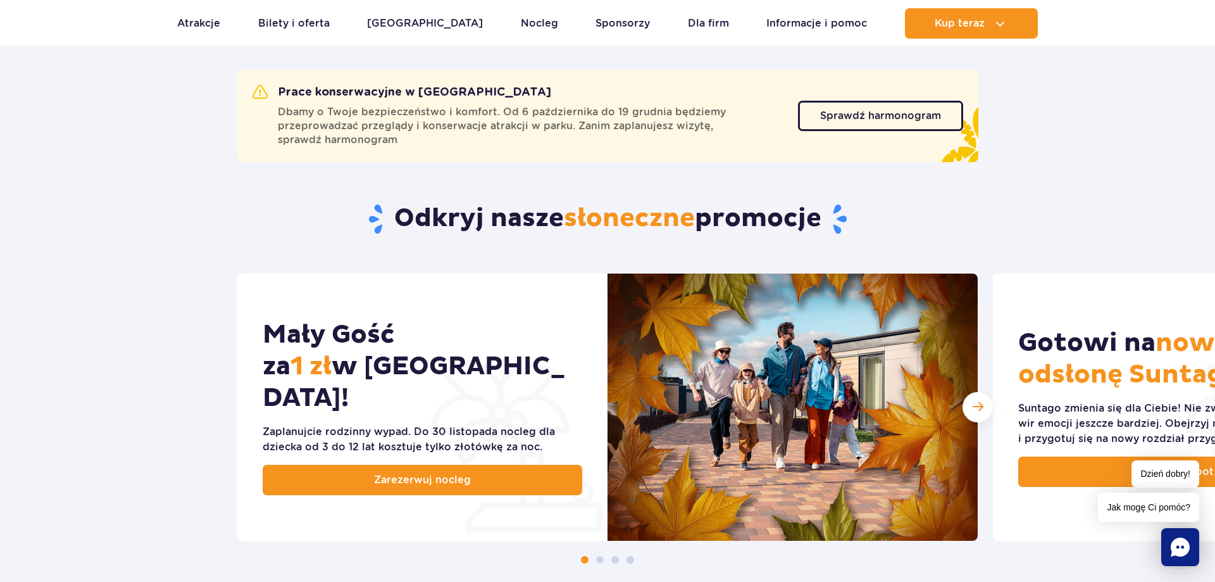
click at [1184, 554] on icon "Chat" at bounding box center [1180, 546] width 19 height 19
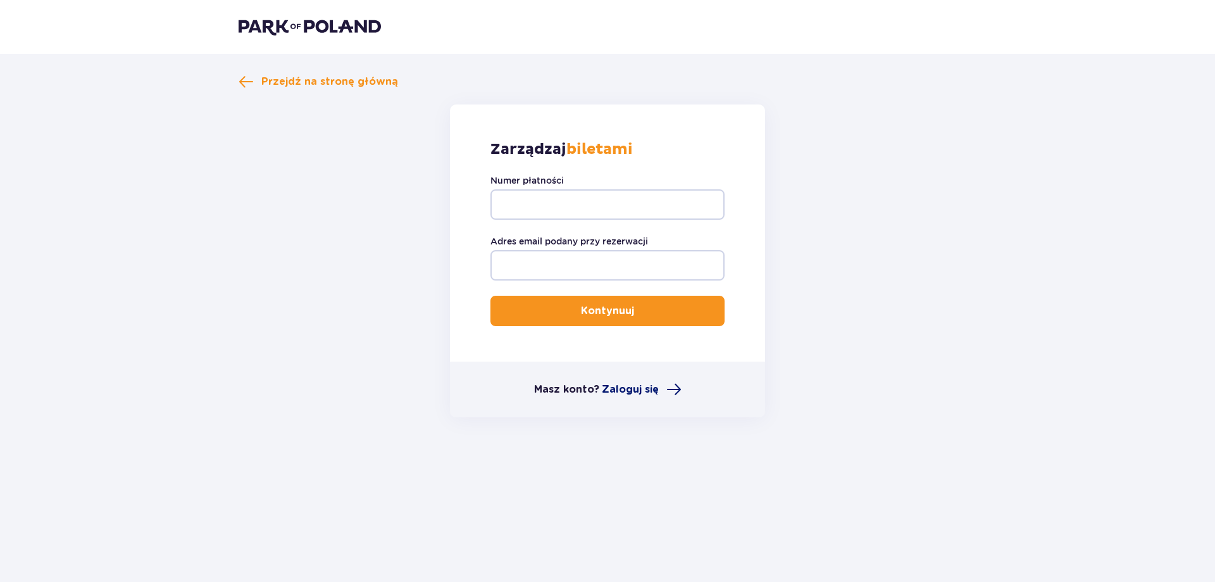
click at [639, 395] on span "Zaloguj się" at bounding box center [630, 389] width 57 height 14
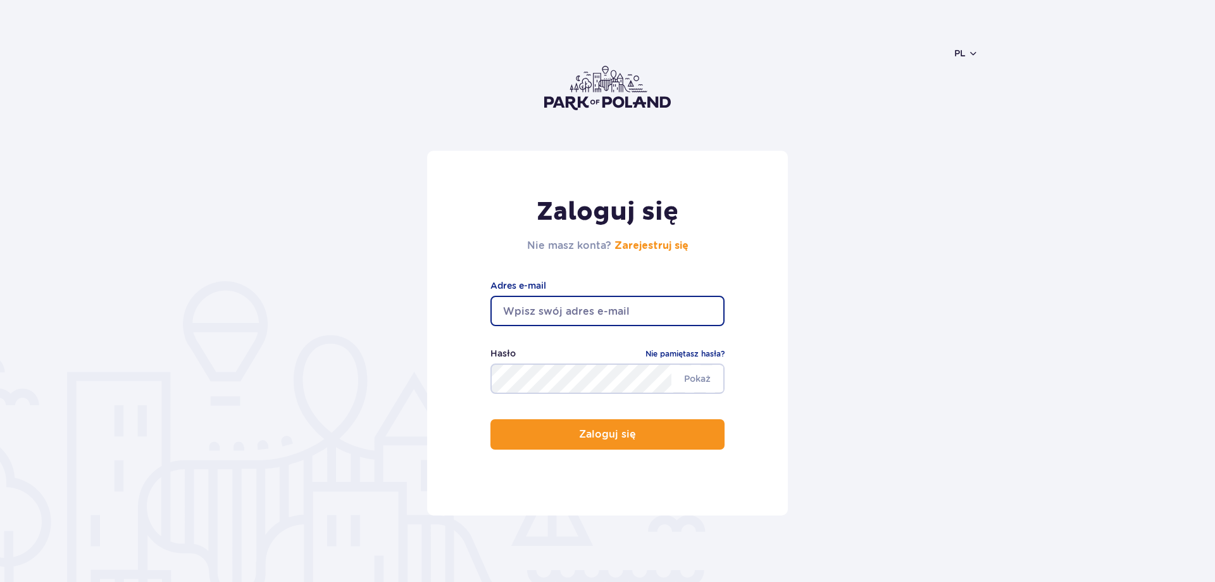
click at [630, 308] on input "email" at bounding box center [607, 311] width 234 height 30
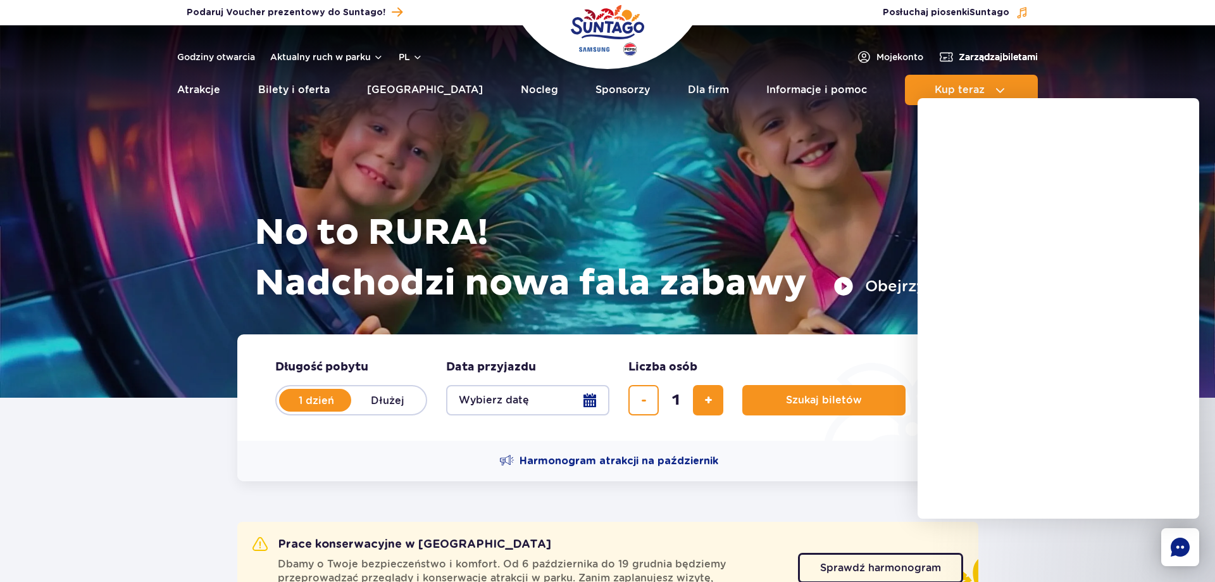
click at [1001, 54] on span "Zarządzaj biletami" at bounding box center [998, 57] width 79 height 13
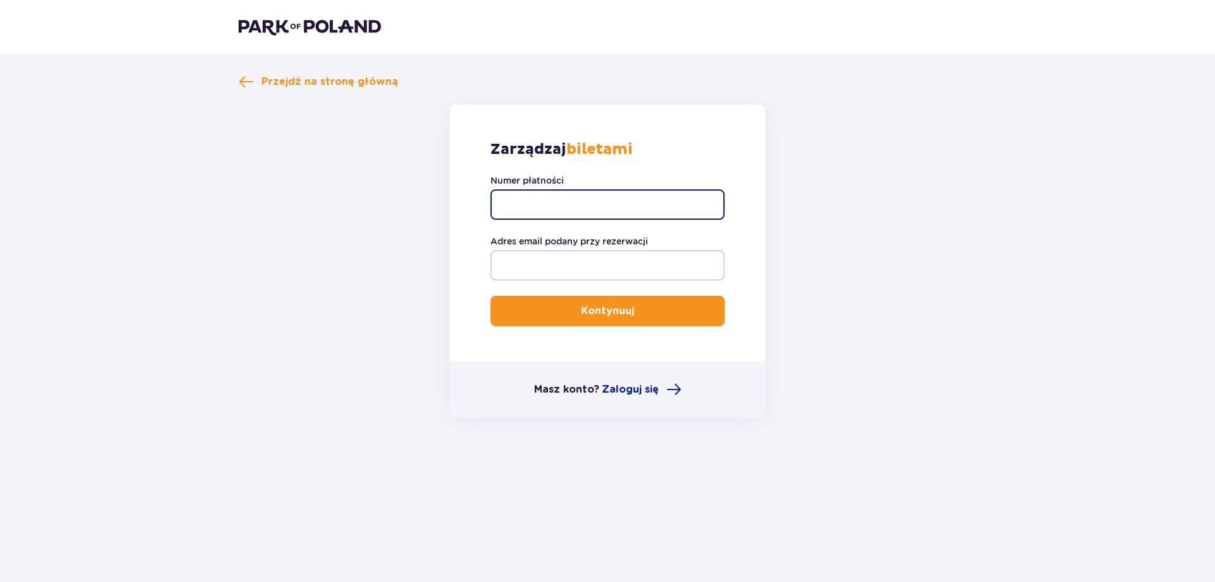
click at [633, 206] on input "Numer płatności" at bounding box center [607, 204] width 234 height 30
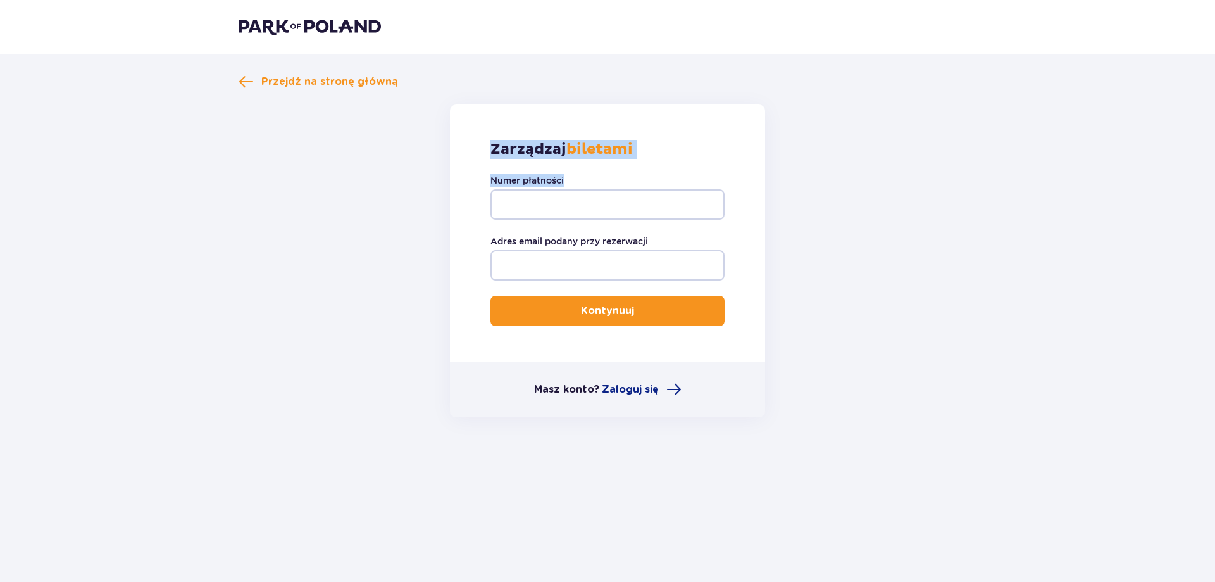
drag, startPoint x: 482, startPoint y: 137, endPoint x: 609, endPoint y: 190, distance: 137.3
click at [608, 190] on div "Zarządzaj biletami Numer płatności Adres email podany przy rezerwacji Kontynuuj" at bounding box center [607, 232] width 315 height 257
